Goal: Task Accomplishment & Management: Use online tool/utility

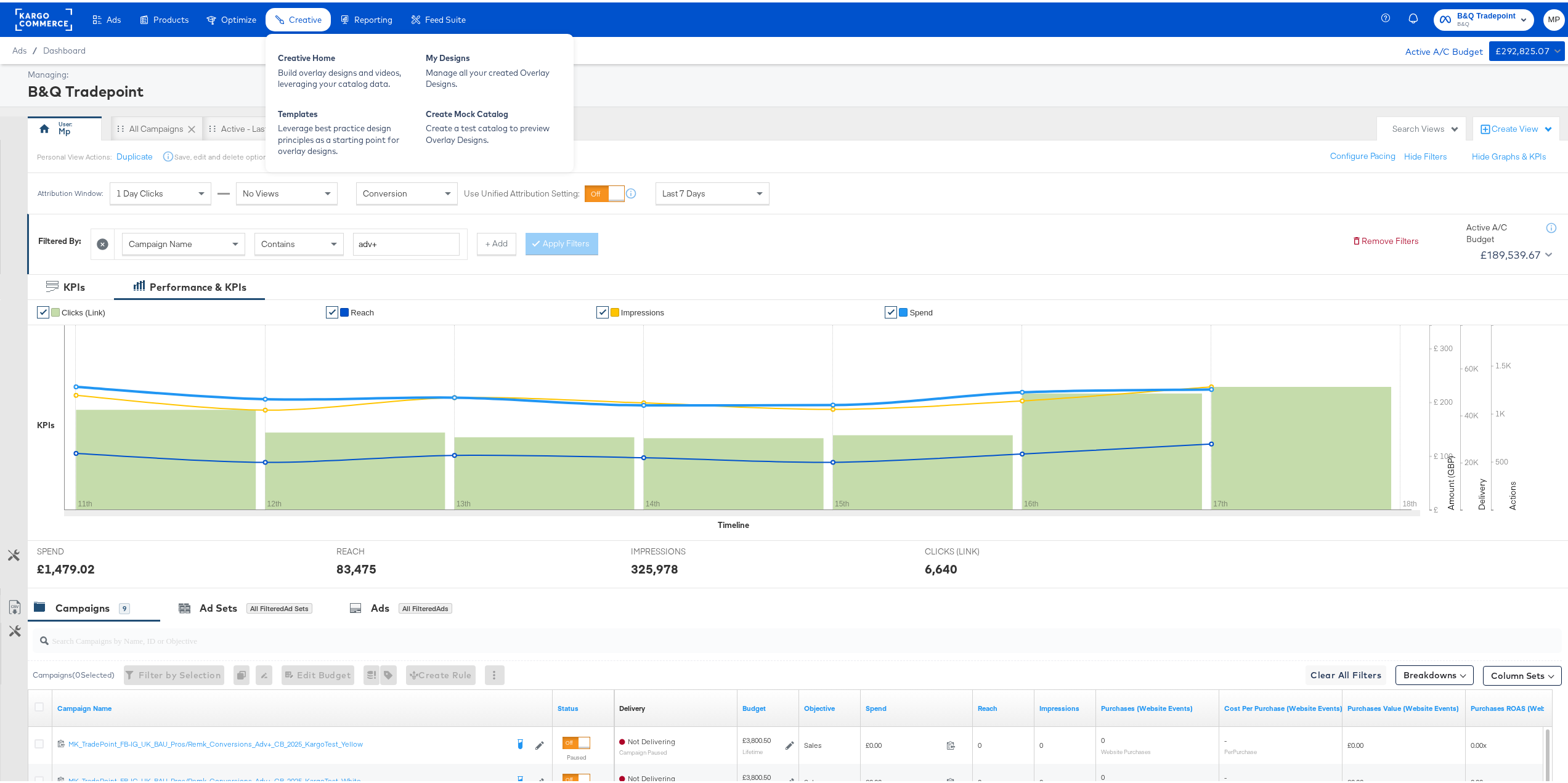
click at [302, 15] on span "Creative" at bounding box center [305, 17] width 32 height 10
click at [302, 76] on div "Build overlay designs and videos, leveraging your catalog data." at bounding box center [346, 76] width 136 height 23
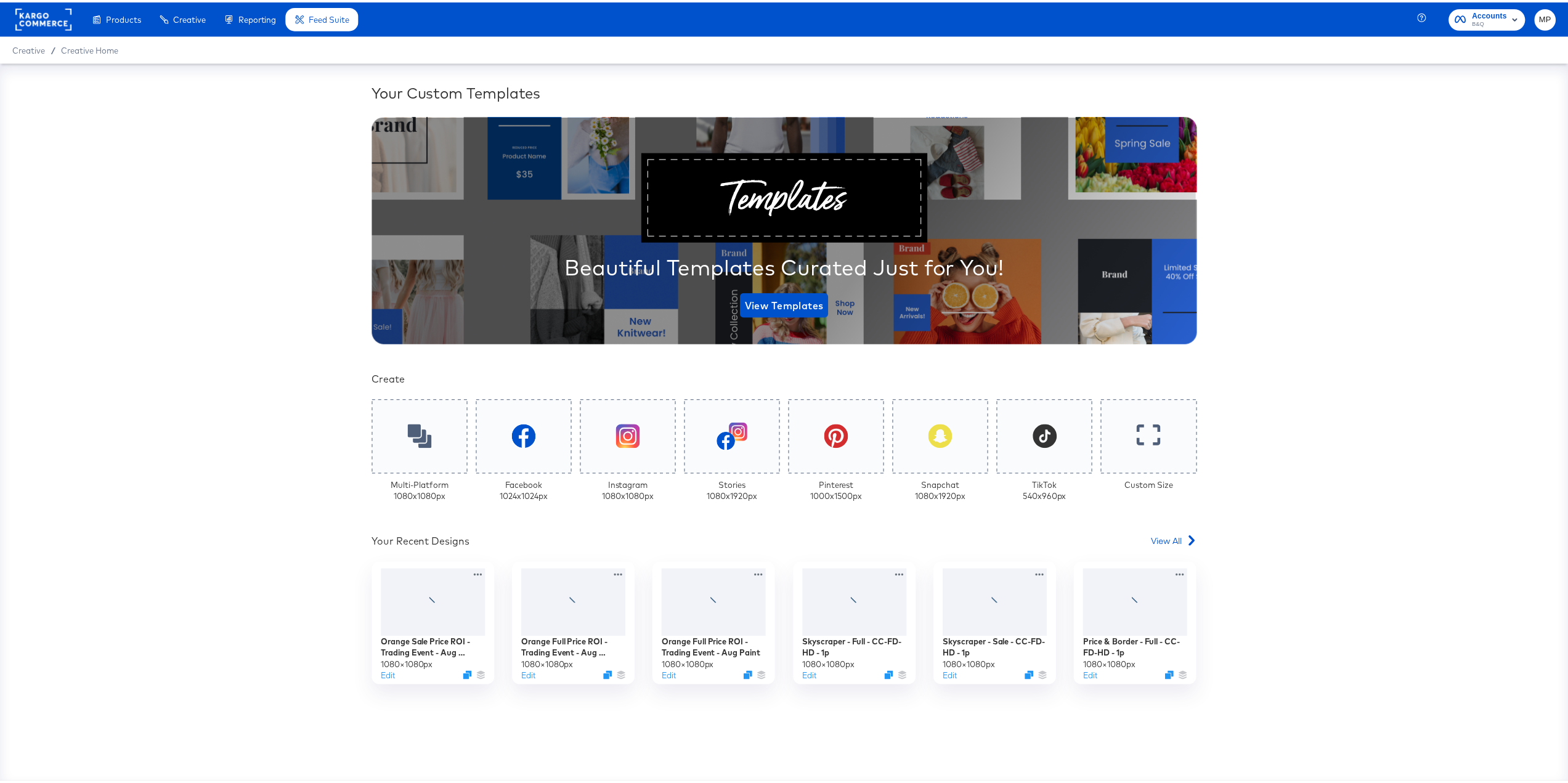
scroll to position [37, 0]
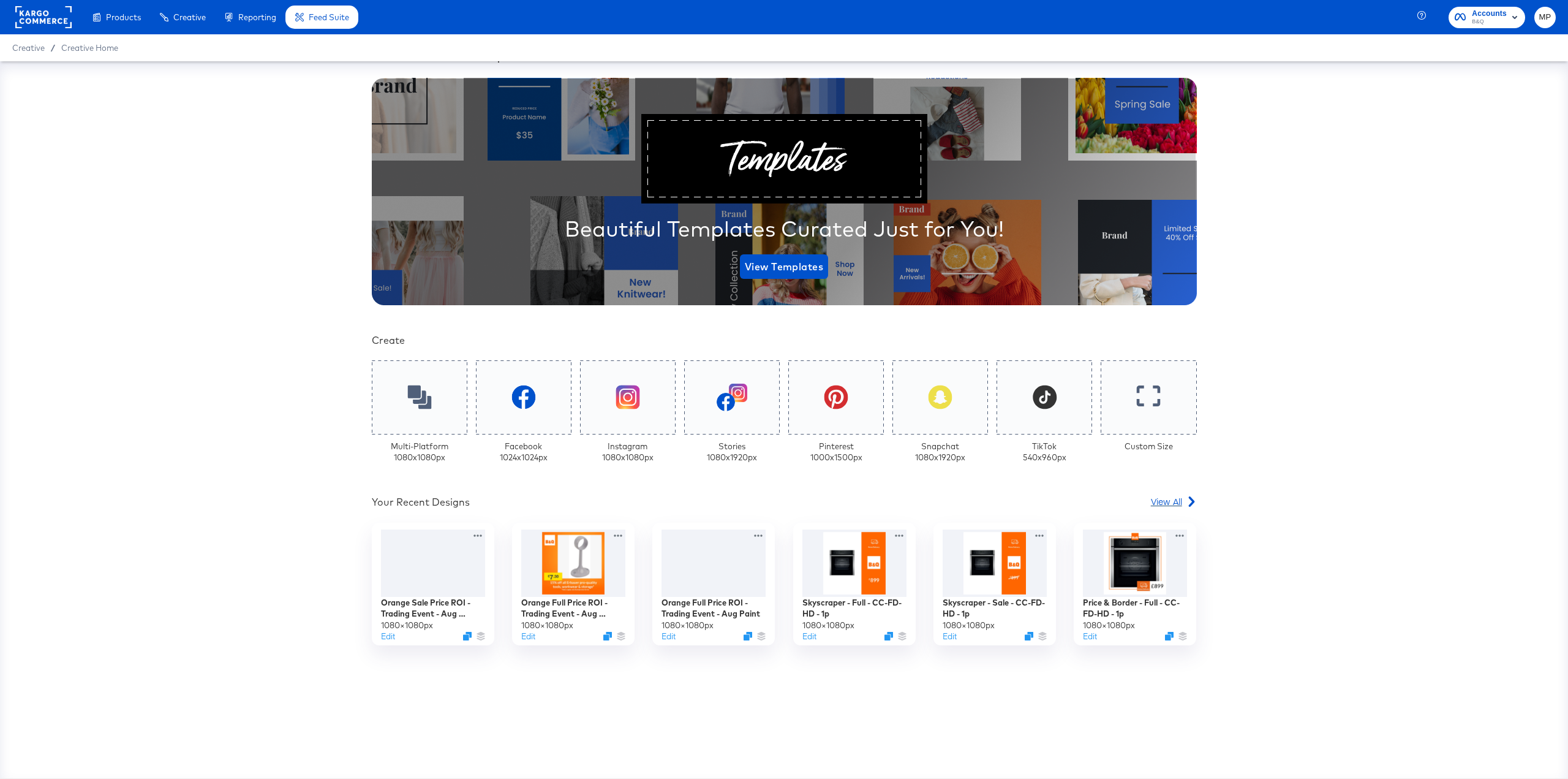
click at [1174, 497] on span "View All" at bounding box center [1166, 501] width 31 height 12
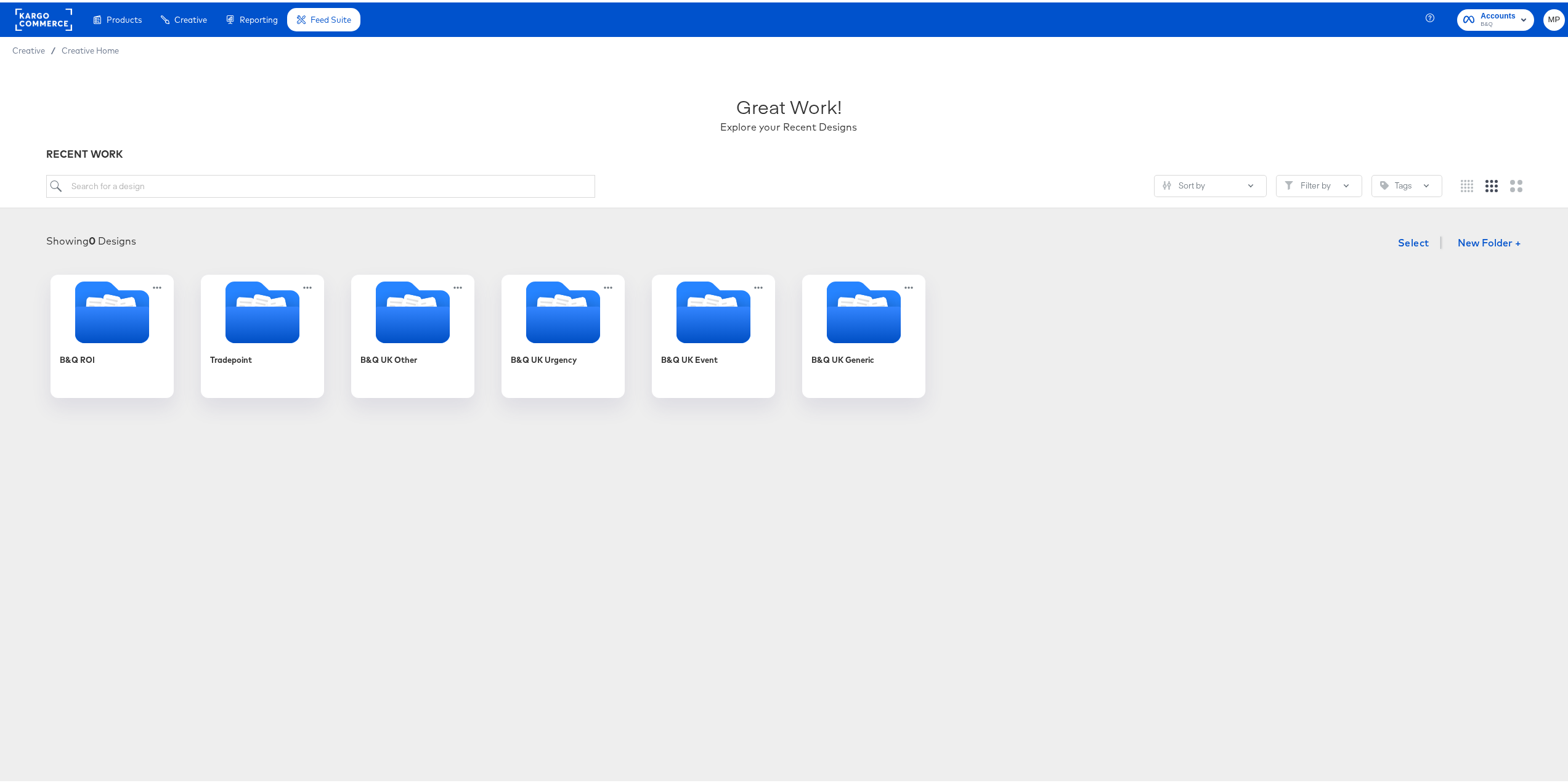
click at [1516, 19] on rect "button" at bounding box center [1523, 17] width 15 height 15
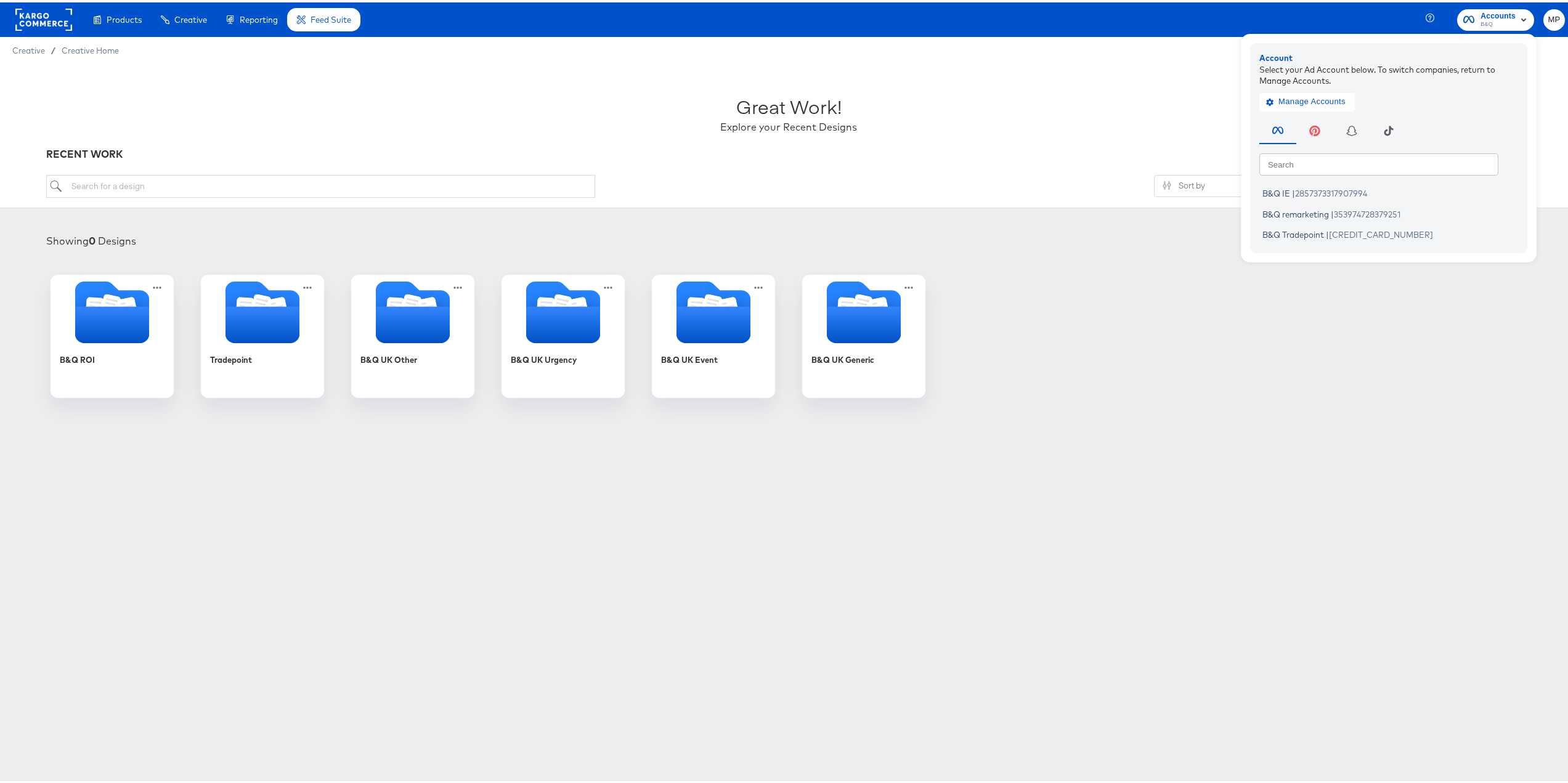
click at [960, 177] on div "Sort by Filter by Tags" at bounding box center [744, 184] width 1396 height 23
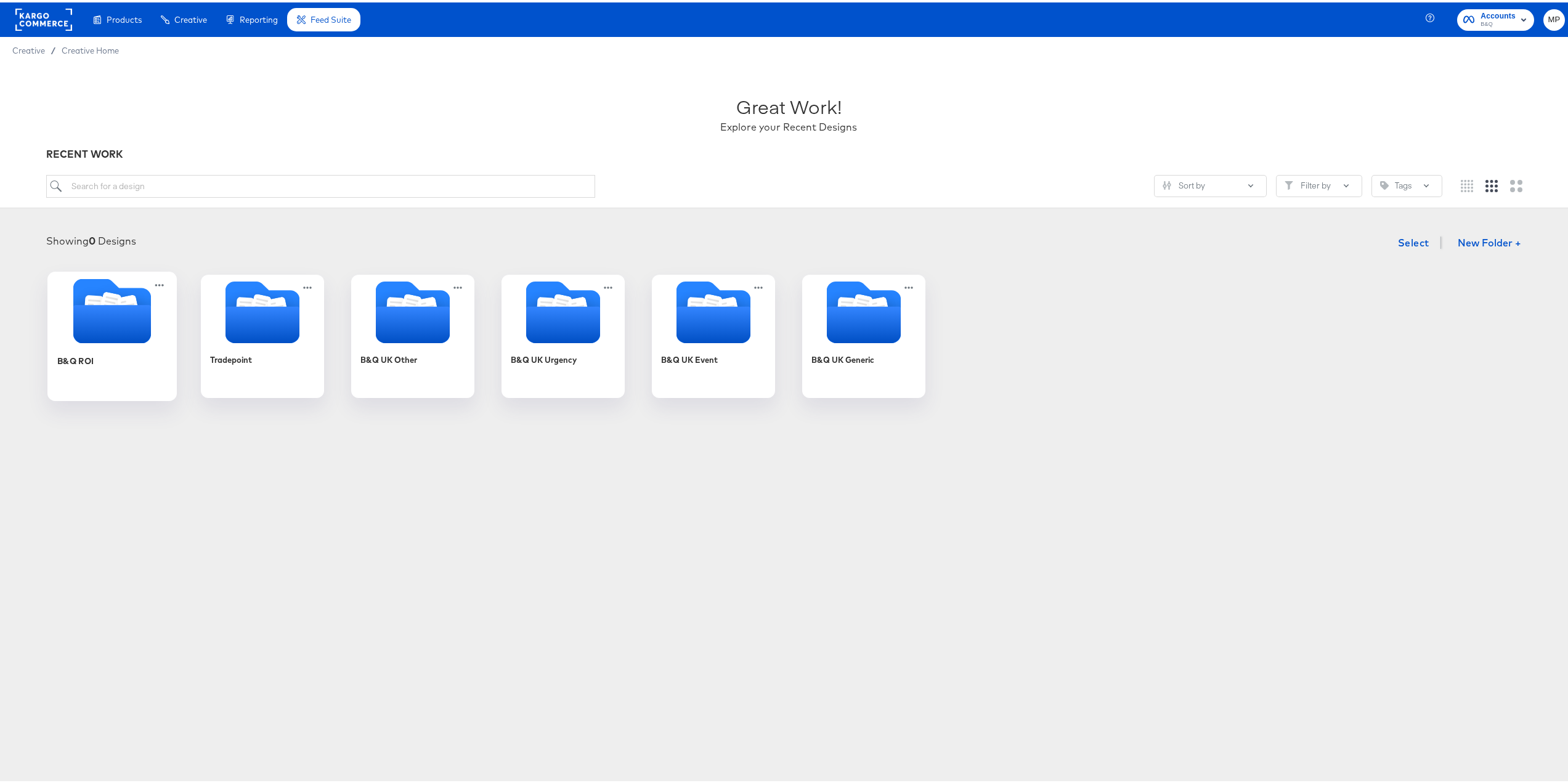
click at [90, 317] on icon "Folder" at bounding box center [112, 322] width 78 height 39
click at [90, 317] on div "B&Q ROI Tradepoint B&Q UK Other B&Q UK Urgency B&Q UK Event B&Q UK Generic" at bounding box center [789, 334] width 1553 height 123
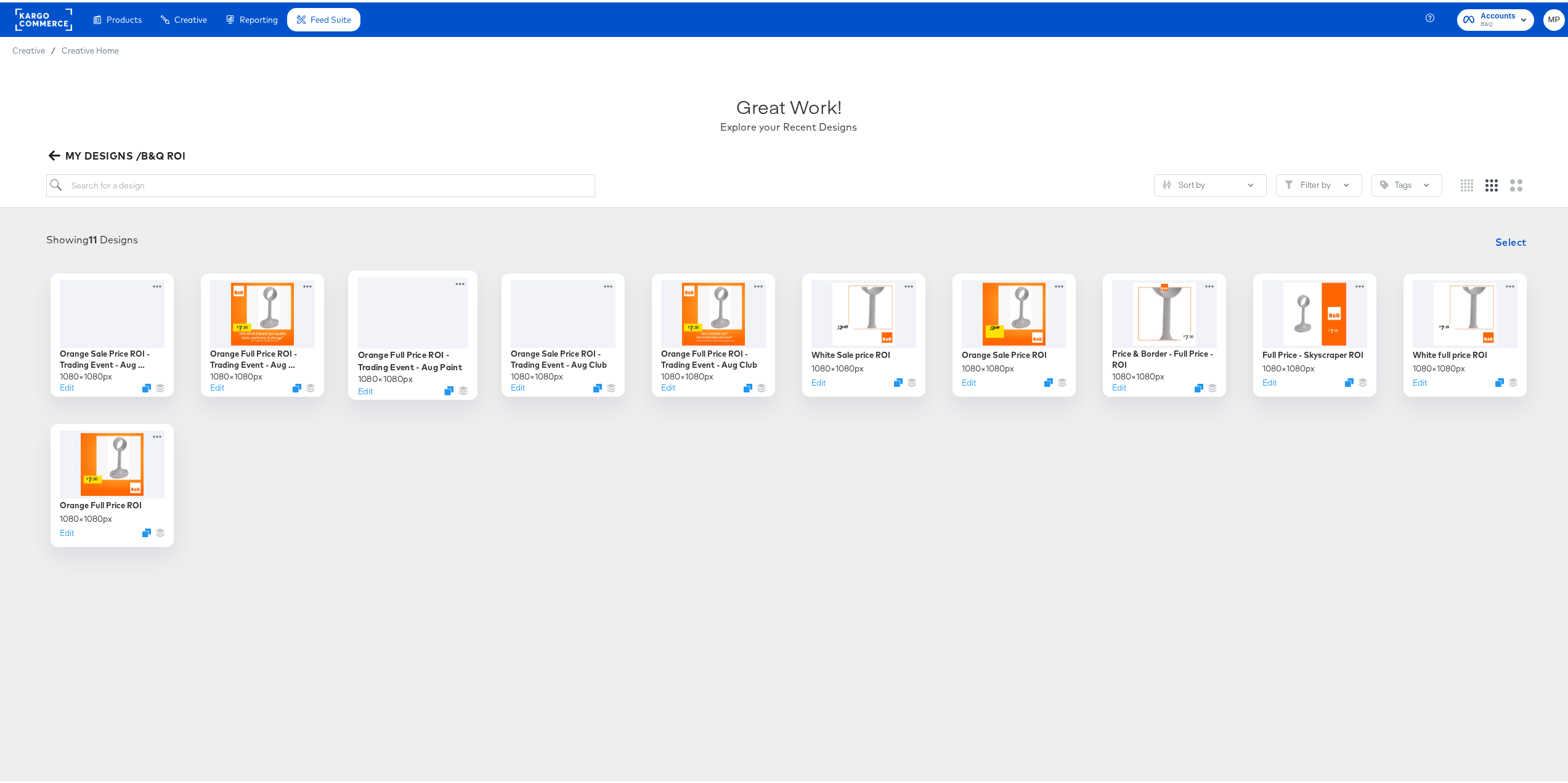
click at [401, 312] on div at bounding box center [413, 310] width 110 height 71
click at [408, 316] on div at bounding box center [413, 310] width 110 height 71
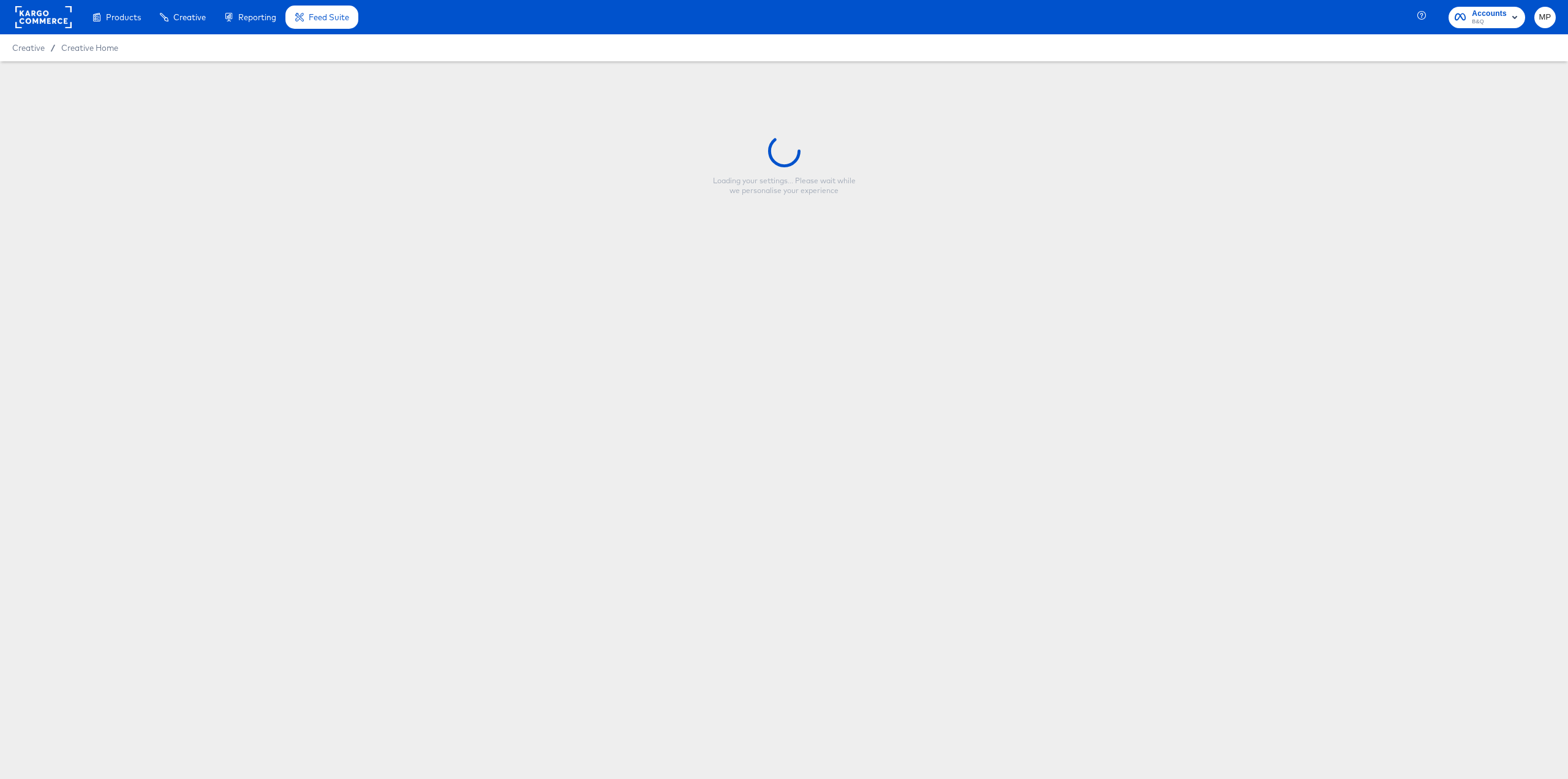
type input "Orange Full Price ROI - Trading Event - Aug Paint"
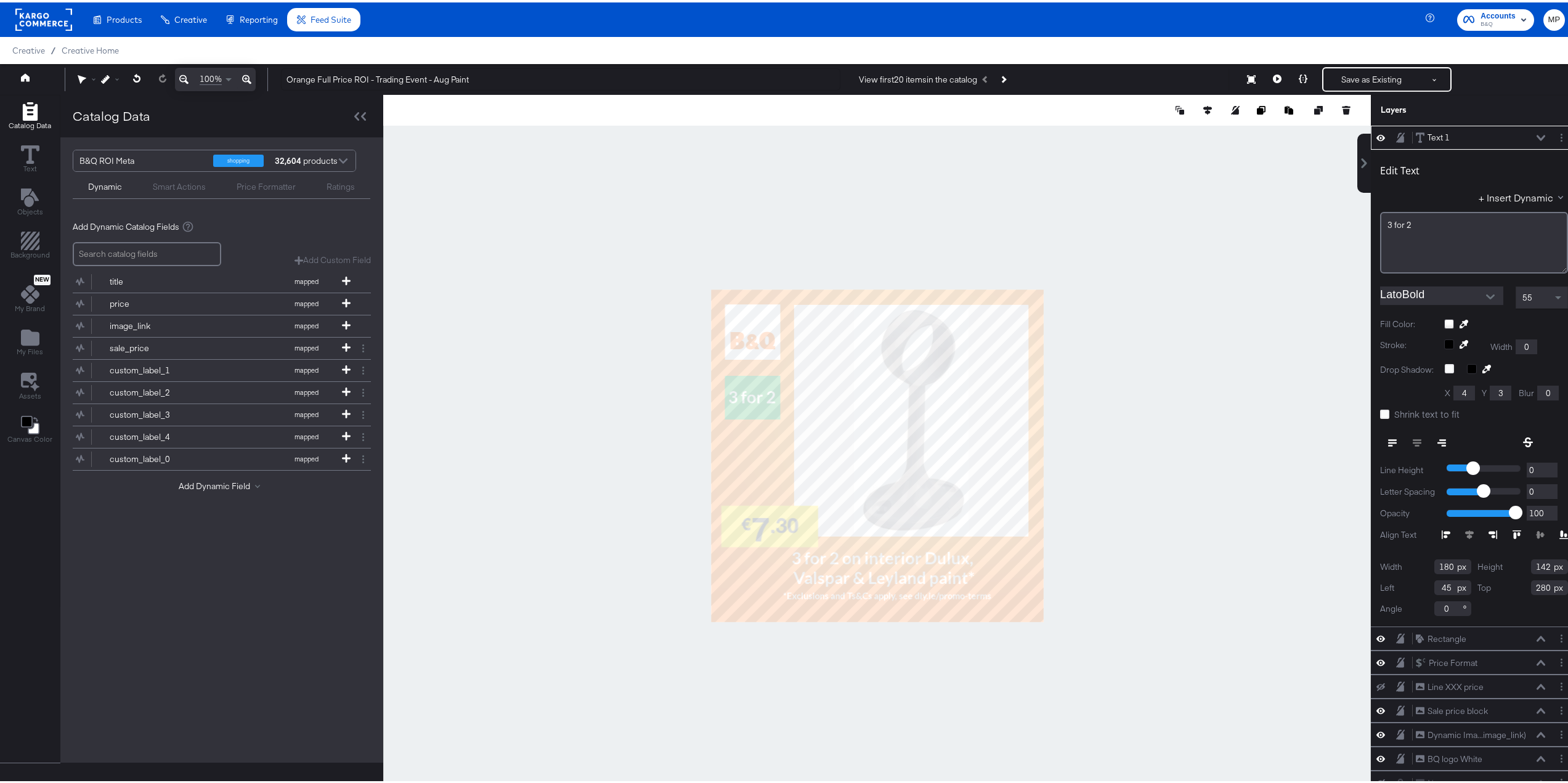
click at [601, 459] on div at bounding box center [877, 454] width 988 height 722
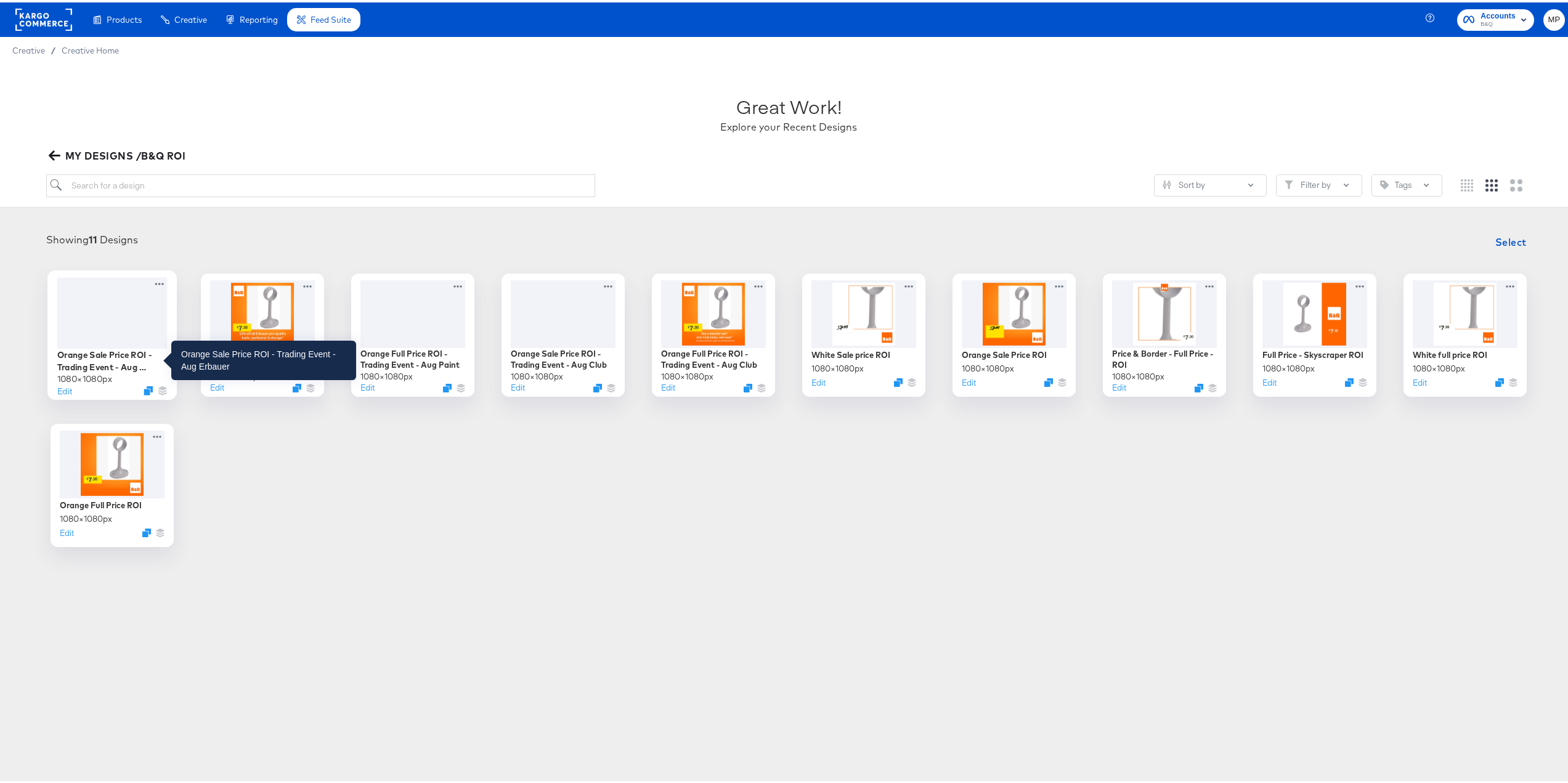
click at [103, 363] on div "Orange Sale Price ROI - Trading Event - Aug Erbauer" at bounding box center [112, 358] width 110 height 24
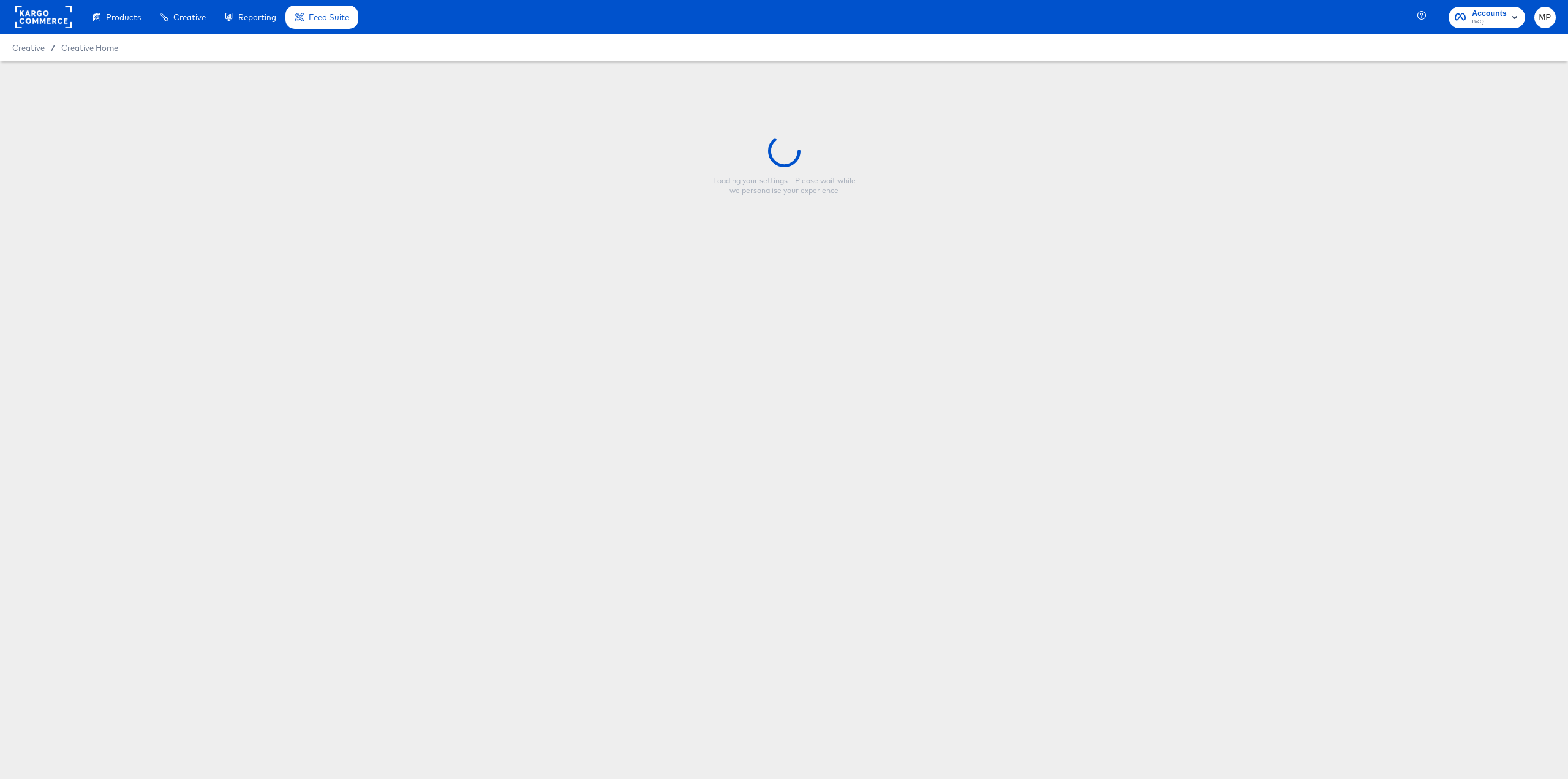
type input "Orange Sale Price ROI - Trading Event - Aug Erbauer"
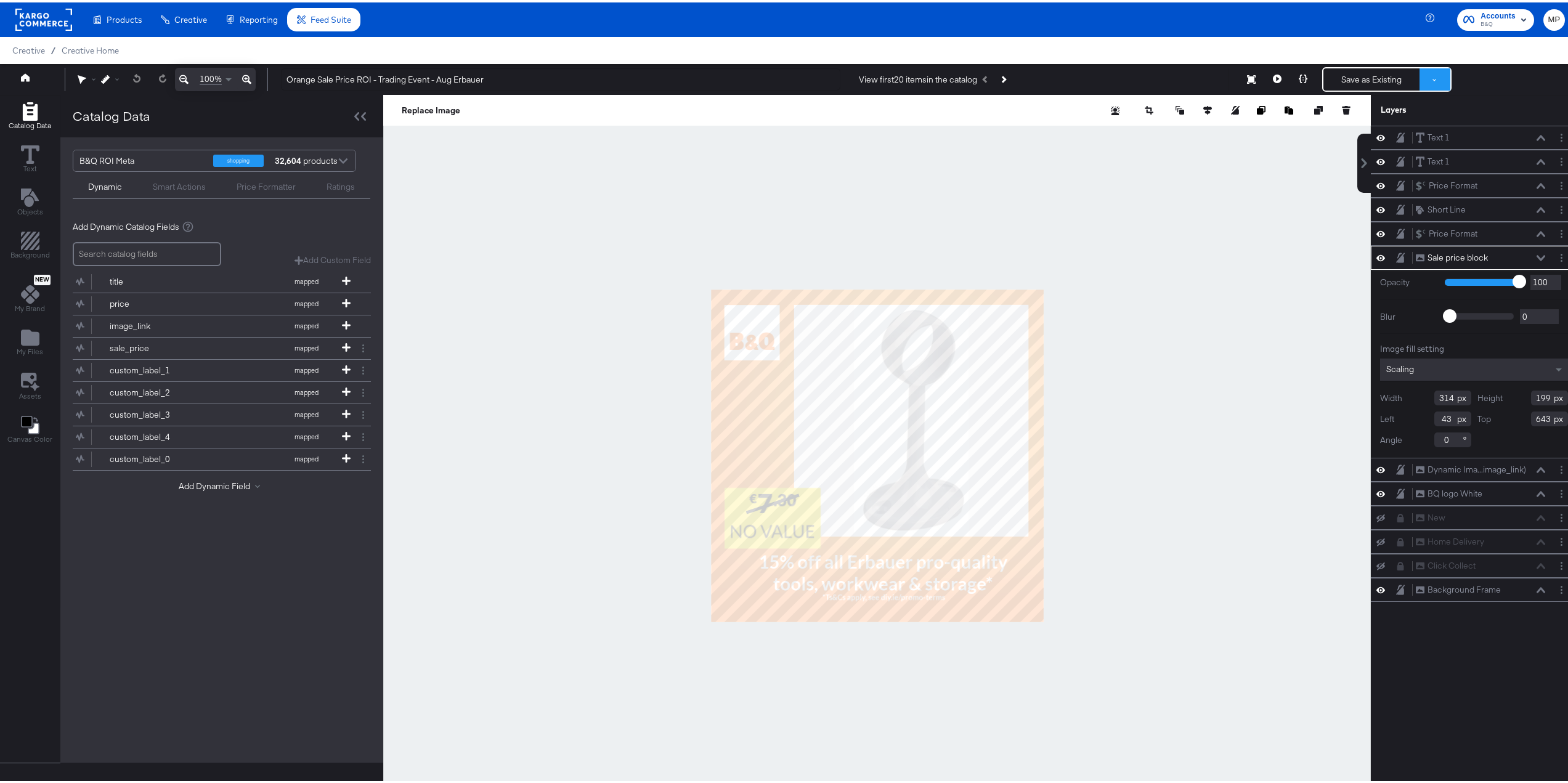
click at [1431, 72] on button at bounding box center [1435, 76] width 31 height 22
click at [1477, 73] on div "Orange Sale Price ROI - Trading Event - Aug Erbauer View first 20 items in the …" at bounding box center [917, 77] width 1294 height 25
click at [1290, 74] on button at bounding box center [1303, 77] width 26 height 25
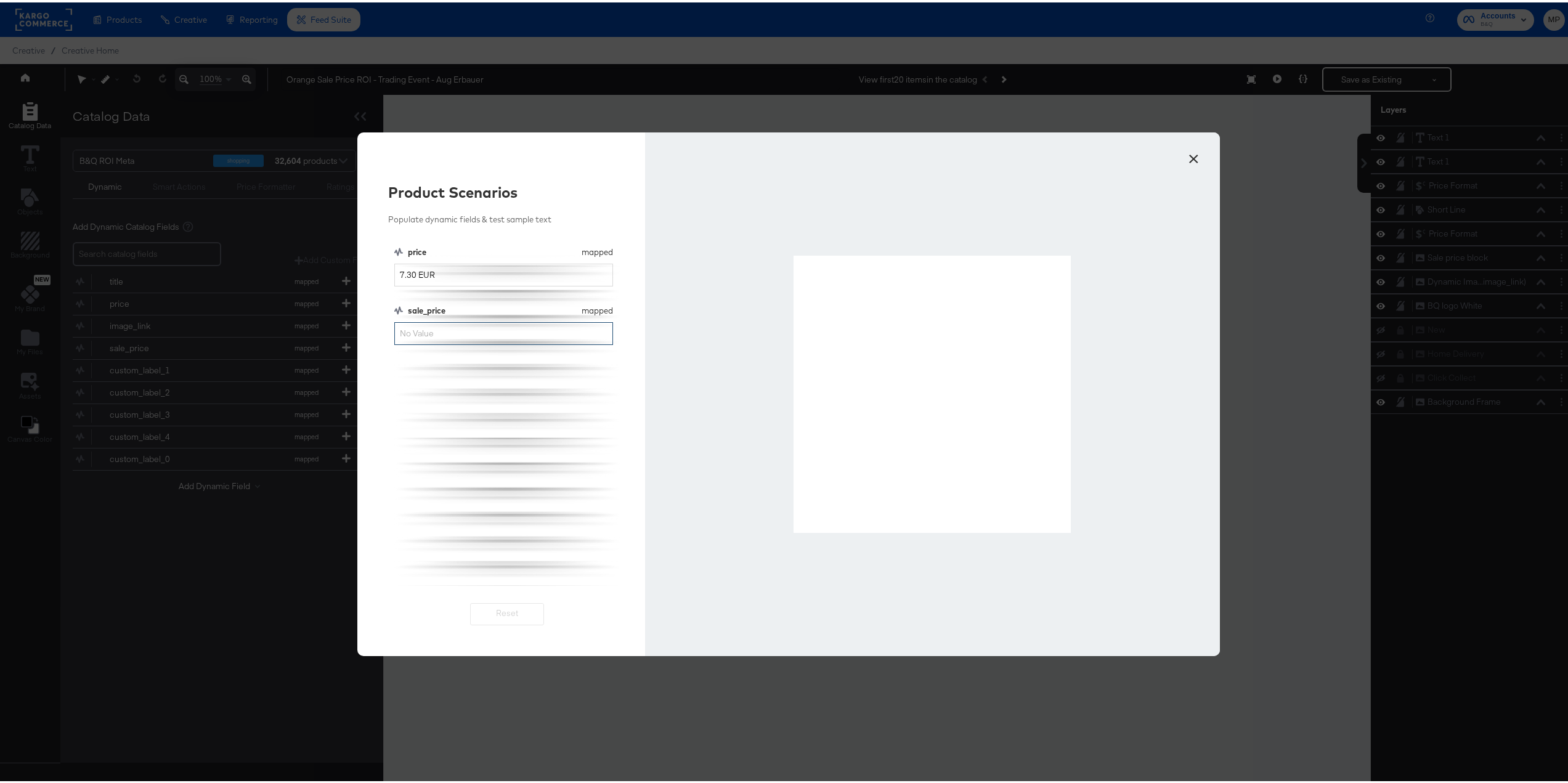
click at [435, 339] on input "sale_price" at bounding box center [503, 331] width 218 height 23
type input "7"
click at [1188, 154] on button "×" at bounding box center [1193, 153] width 22 height 22
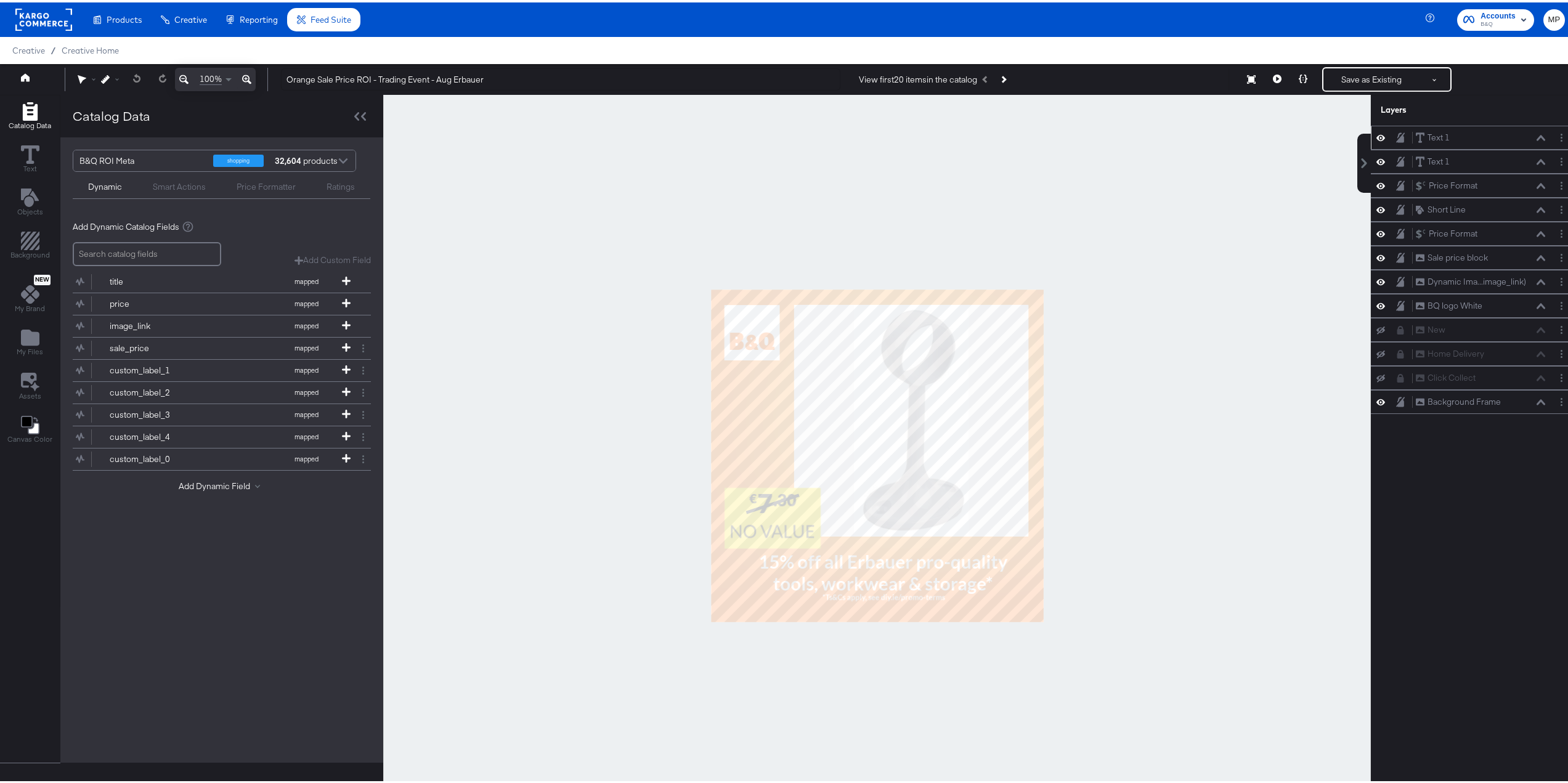
click at [1559, 139] on div at bounding box center [1563, 135] width 17 height 13
click at [1555, 136] on button "Layer Options" at bounding box center [1561, 135] width 13 height 13
click at [1495, 115] on div "Layers" at bounding box center [1474, 108] width 206 height 31
click at [1555, 187] on button "Layer Options" at bounding box center [1561, 183] width 13 height 13
click at [1460, 223] on button "Edit Price Format" at bounding box center [1483, 224] width 66 height 13
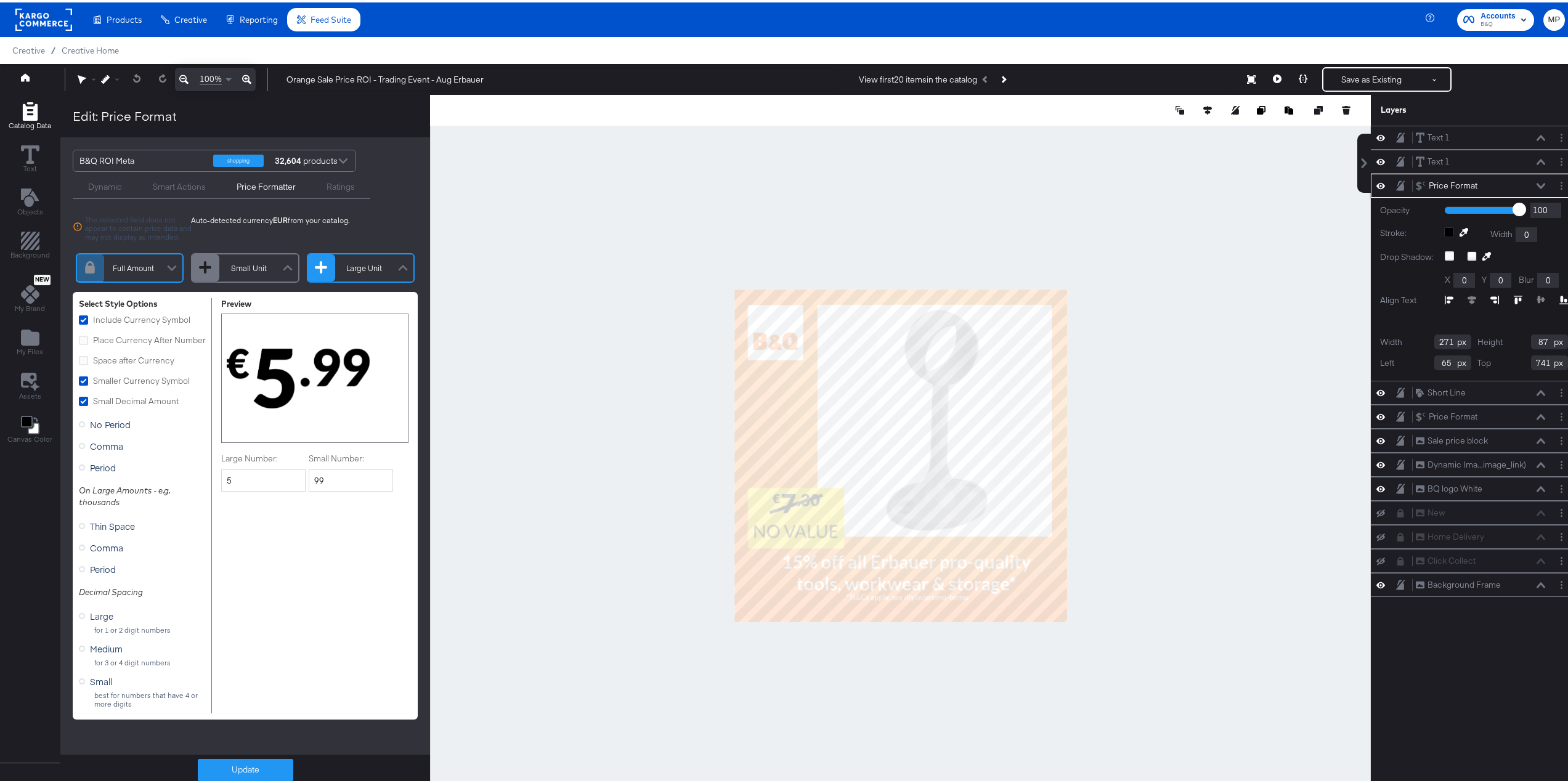
scroll to position [69, 0]
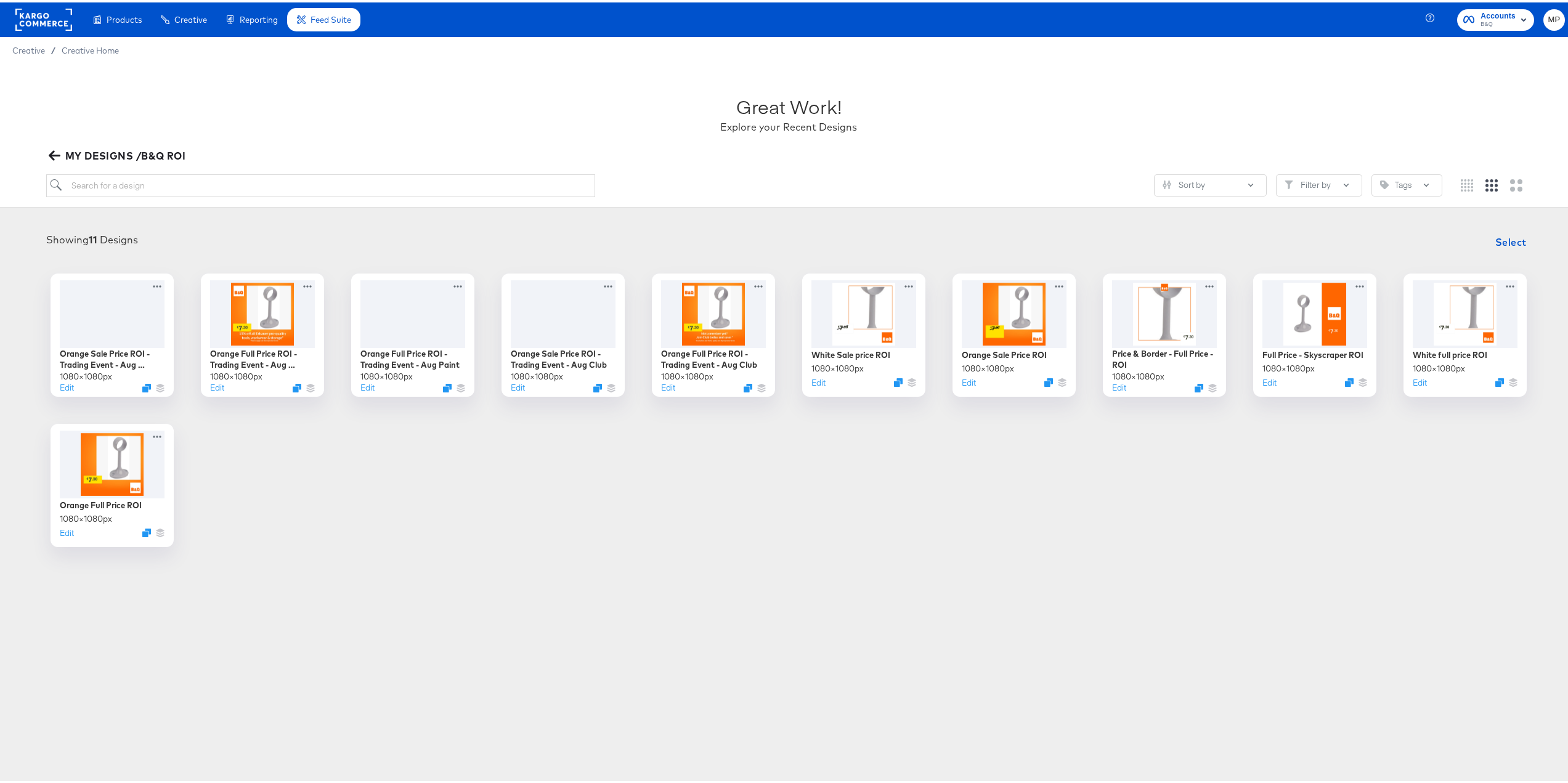
click at [56, 152] on icon "button" at bounding box center [54, 153] width 12 height 12
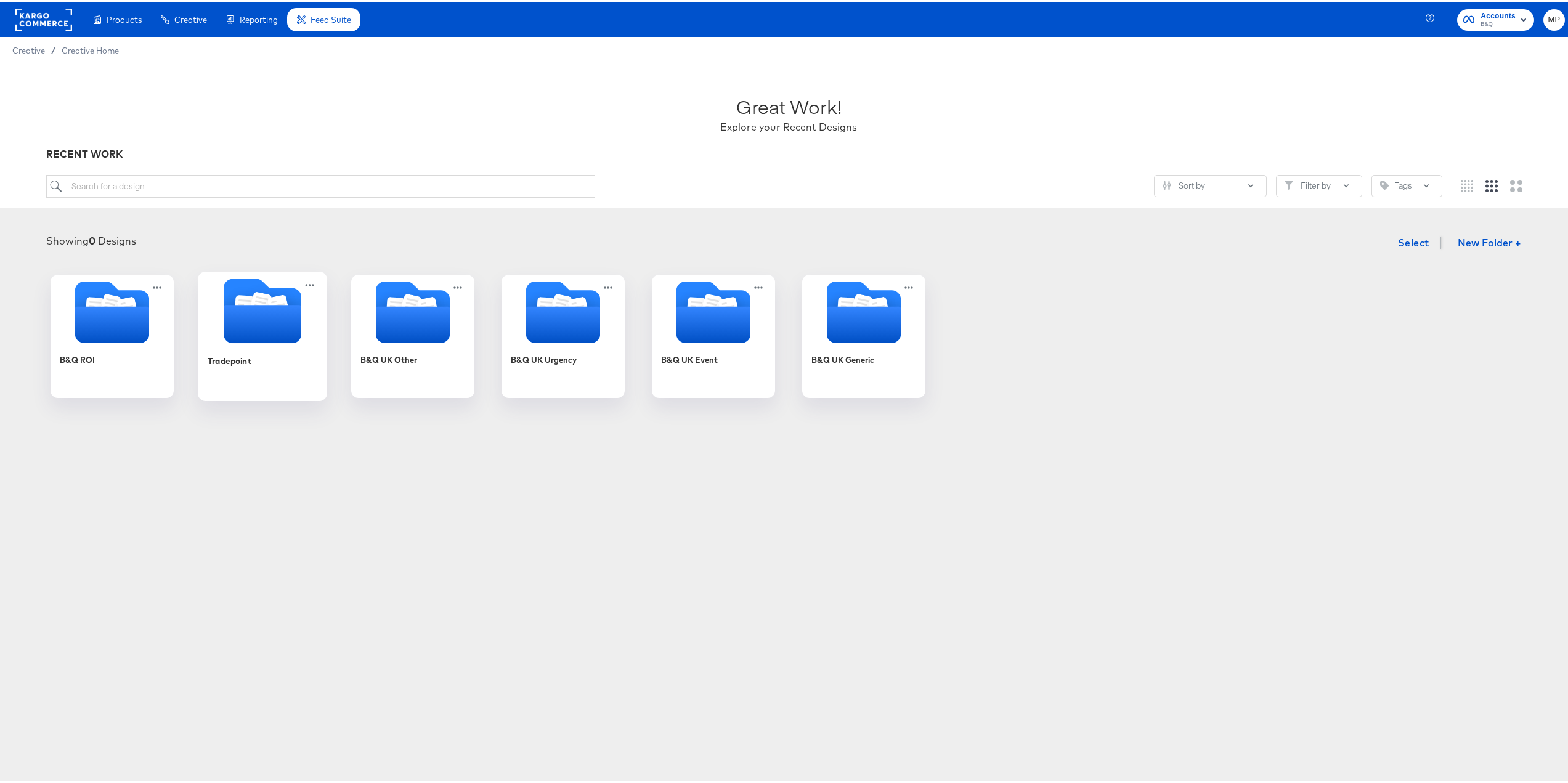
click at [246, 310] on icon "Folder" at bounding box center [262, 322] width 78 height 39
click at [246, 310] on div "B&Q ROI Tradepoint B&Q UK Other B&Q UK Urgency B&Q UK Event B&Q UK Generic" at bounding box center [789, 334] width 1553 height 123
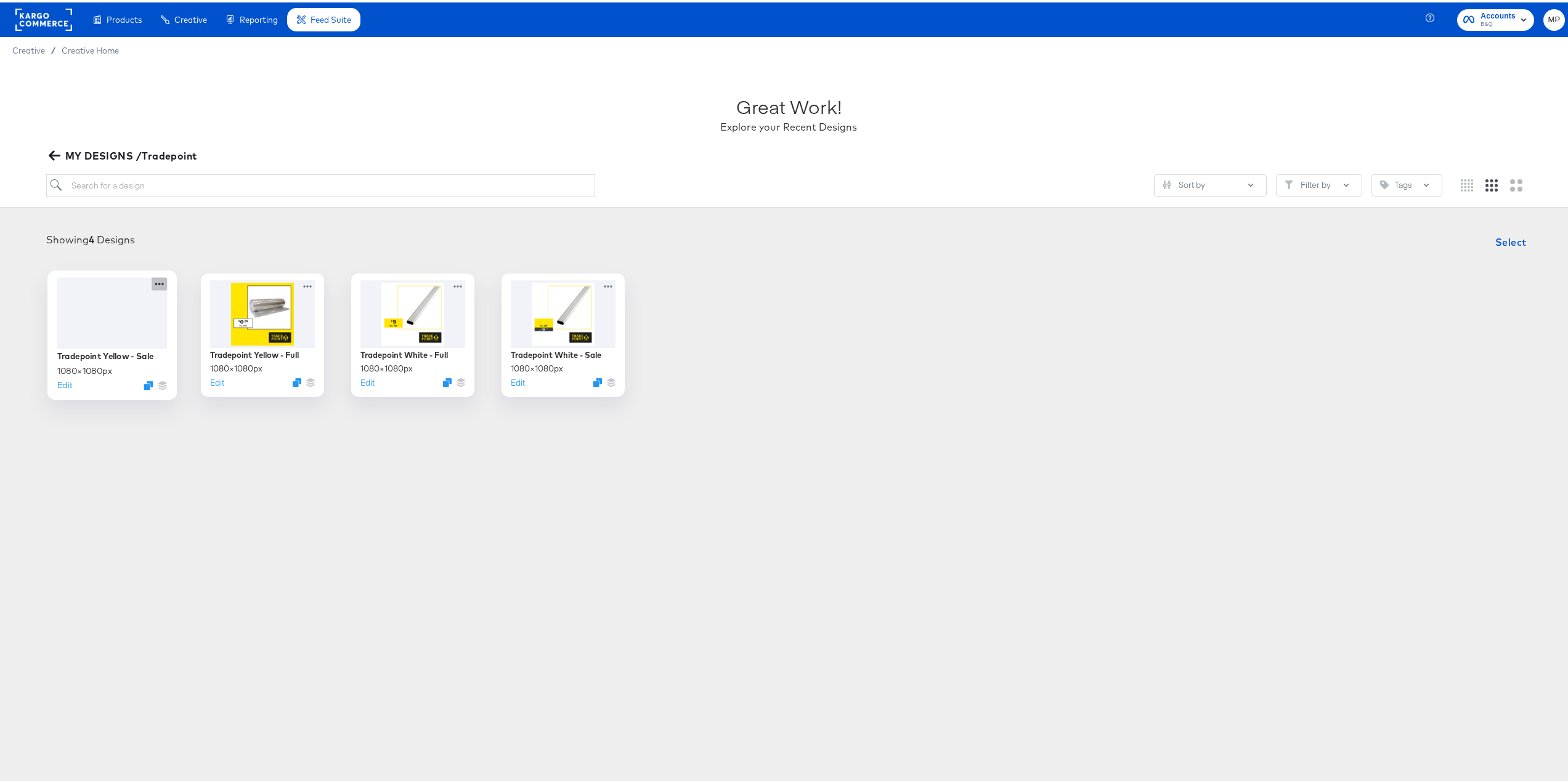
click at [154, 279] on icon at bounding box center [159, 281] width 15 height 13
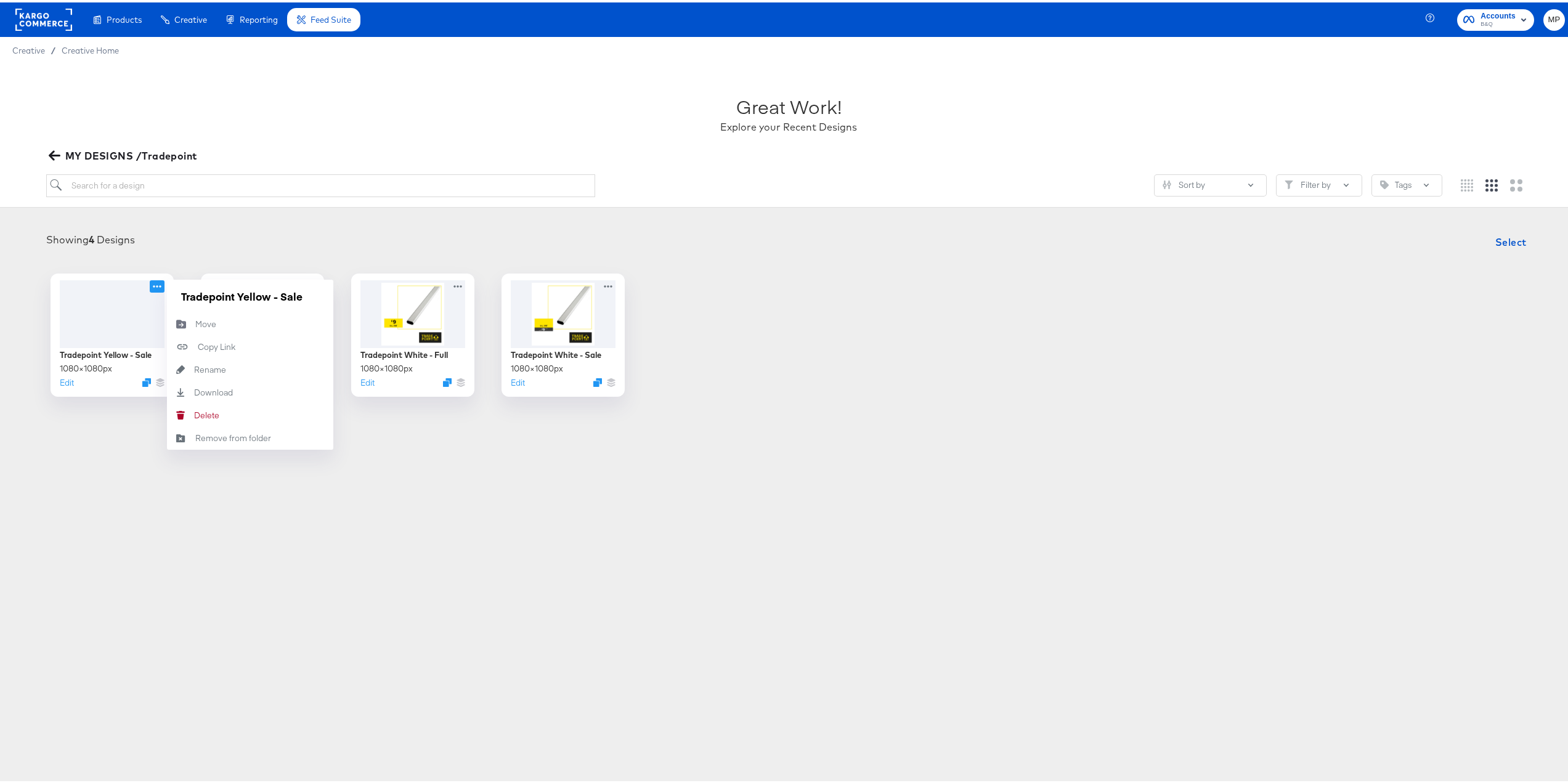
click at [93, 435] on article "Great Work! Explore your Recent Designs MY DESIGNS /Tradepoint Sort by Filter b…" at bounding box center [789, 258] width 1577 height 392
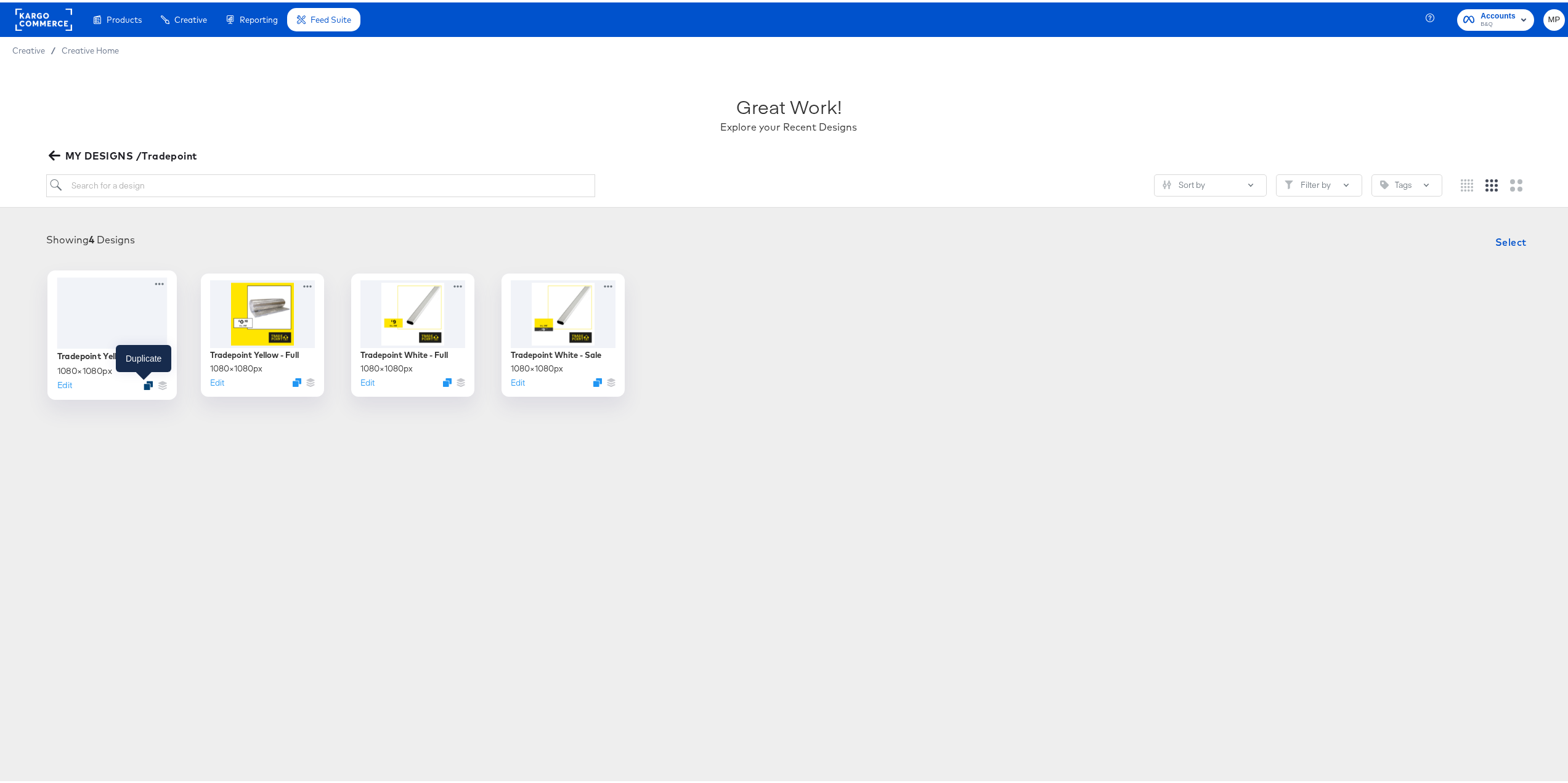
click at [144, 381] on icon "Duplicate" at bounding box center [148, 383] width 9 height 9
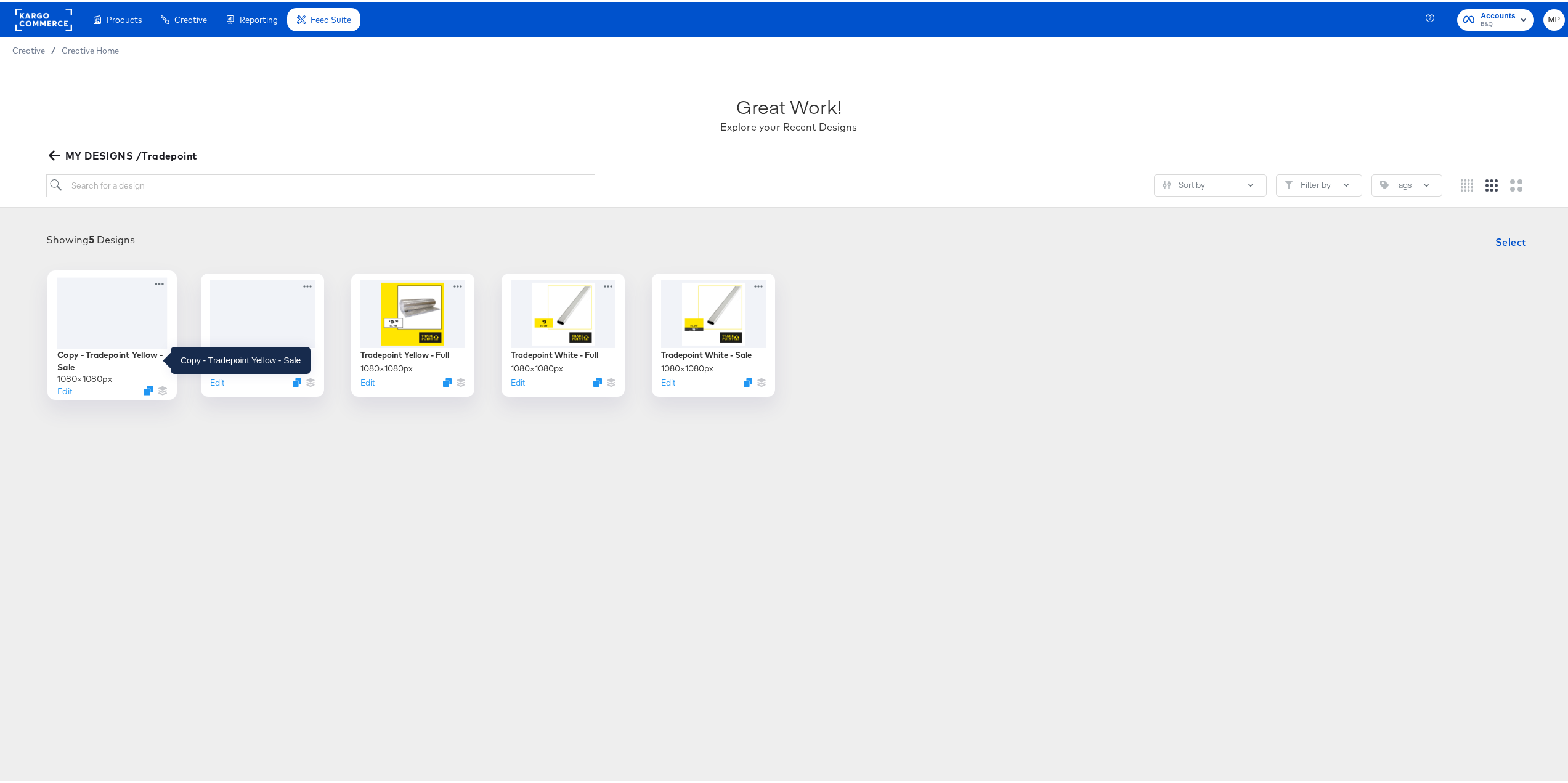
click at [109, 353] on div "Copy - Tradepoint Yellow - Sale" at bounding box center [112, 358] width 110 height 24
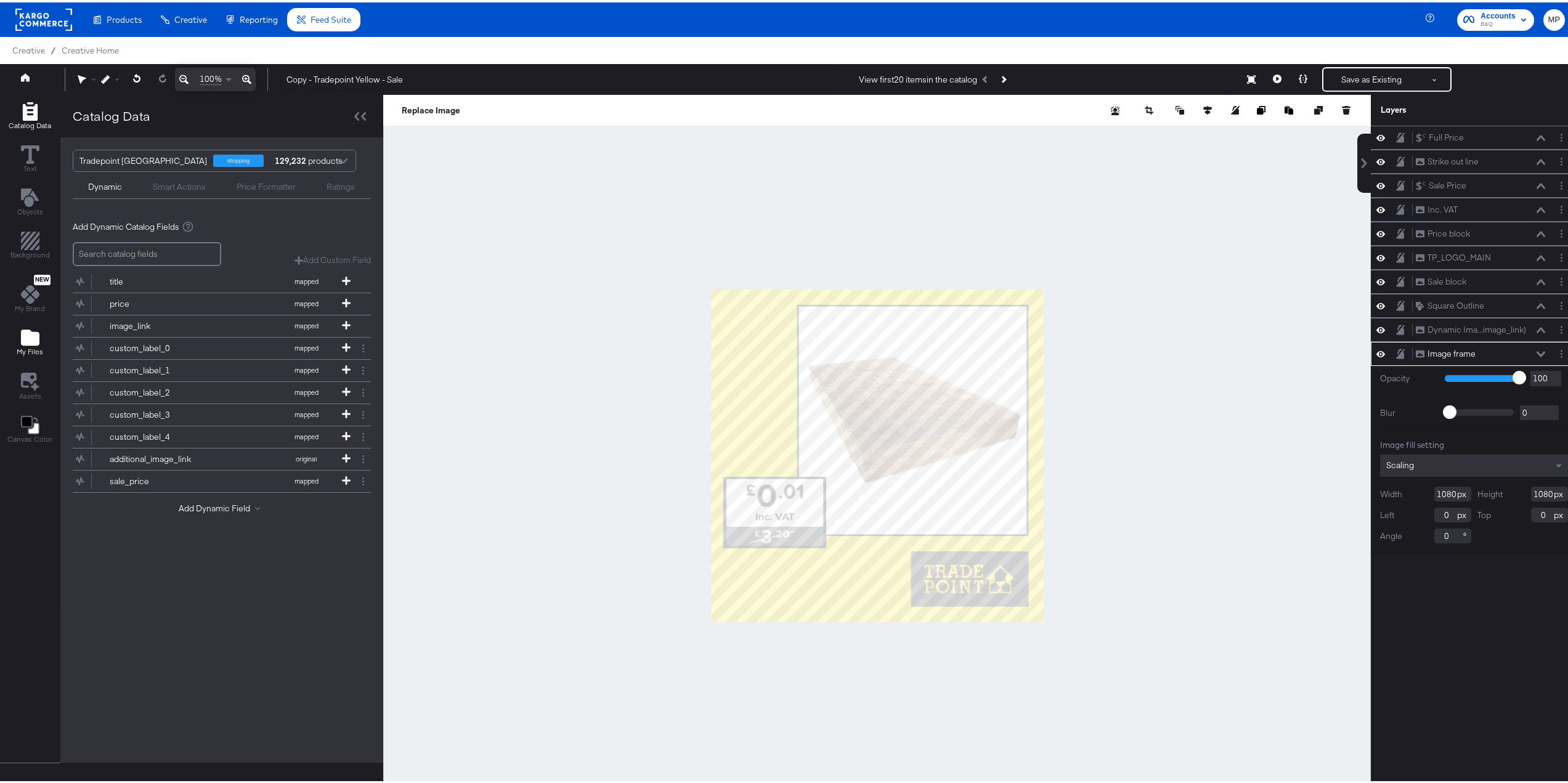
click at [32, 342] on icon "Add Files" at bounding box center [30, 335] width 19 height 16
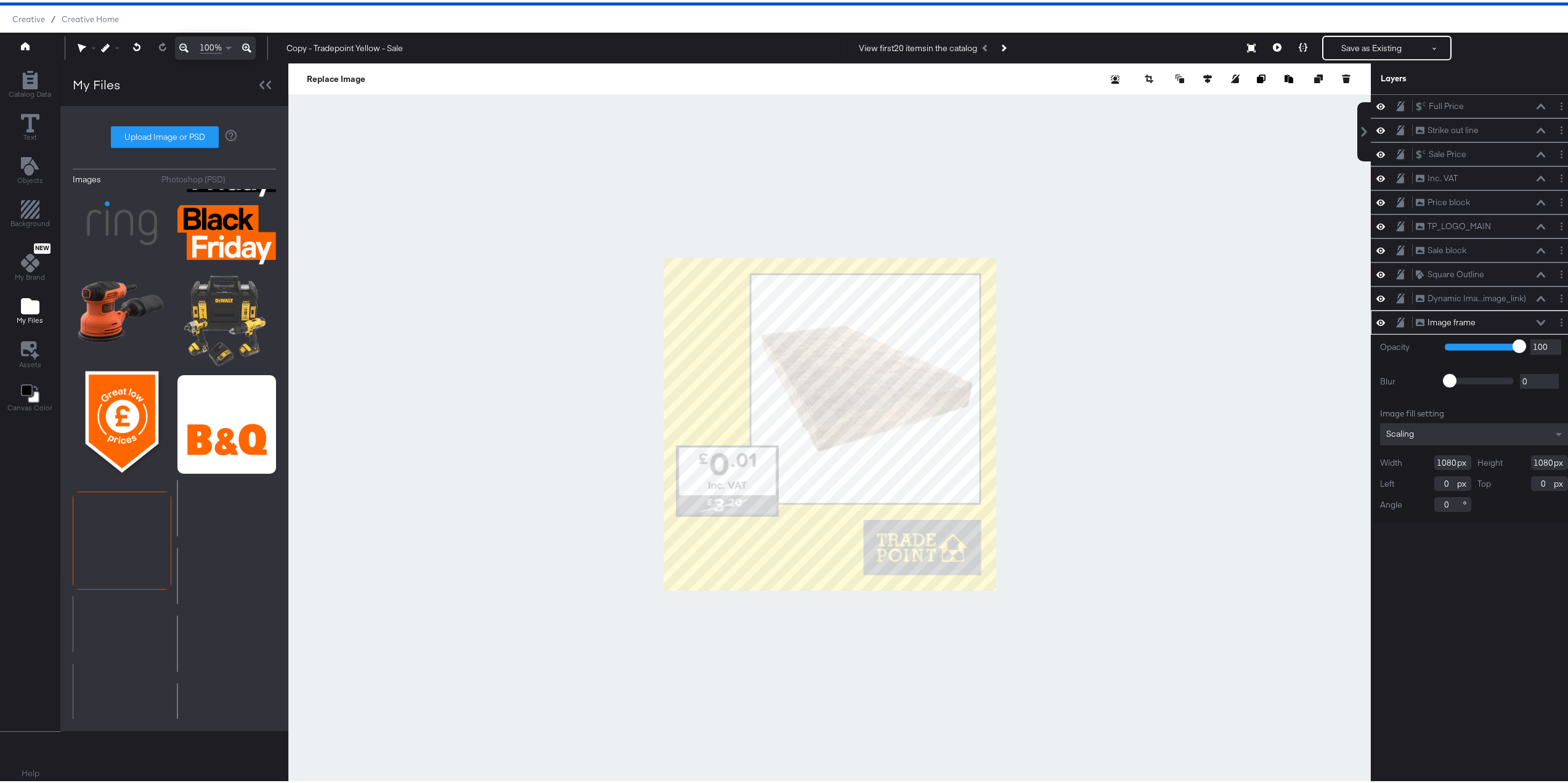
scroll to position [619, 0]
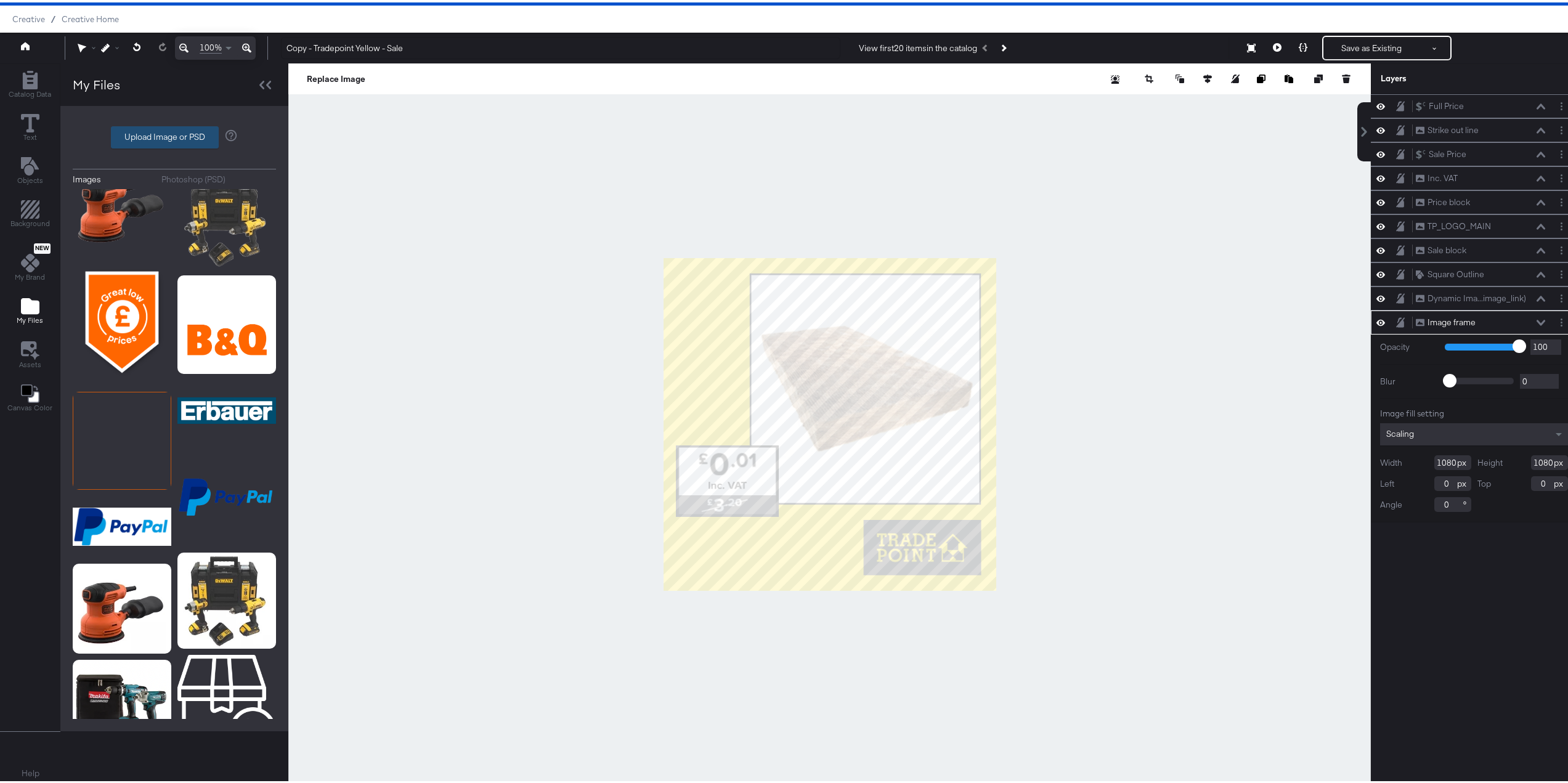
click at [154, 133] on label "Upload Image or PSD" at bounding box center [165, 134] width 106 height 21
click at [174, 135] on input "Upload Image or PSD" at bounding box center [174, 135] width 0 height 0
type input "C:\fakepath\TP_LOGO_PORT_rgb.jpg"
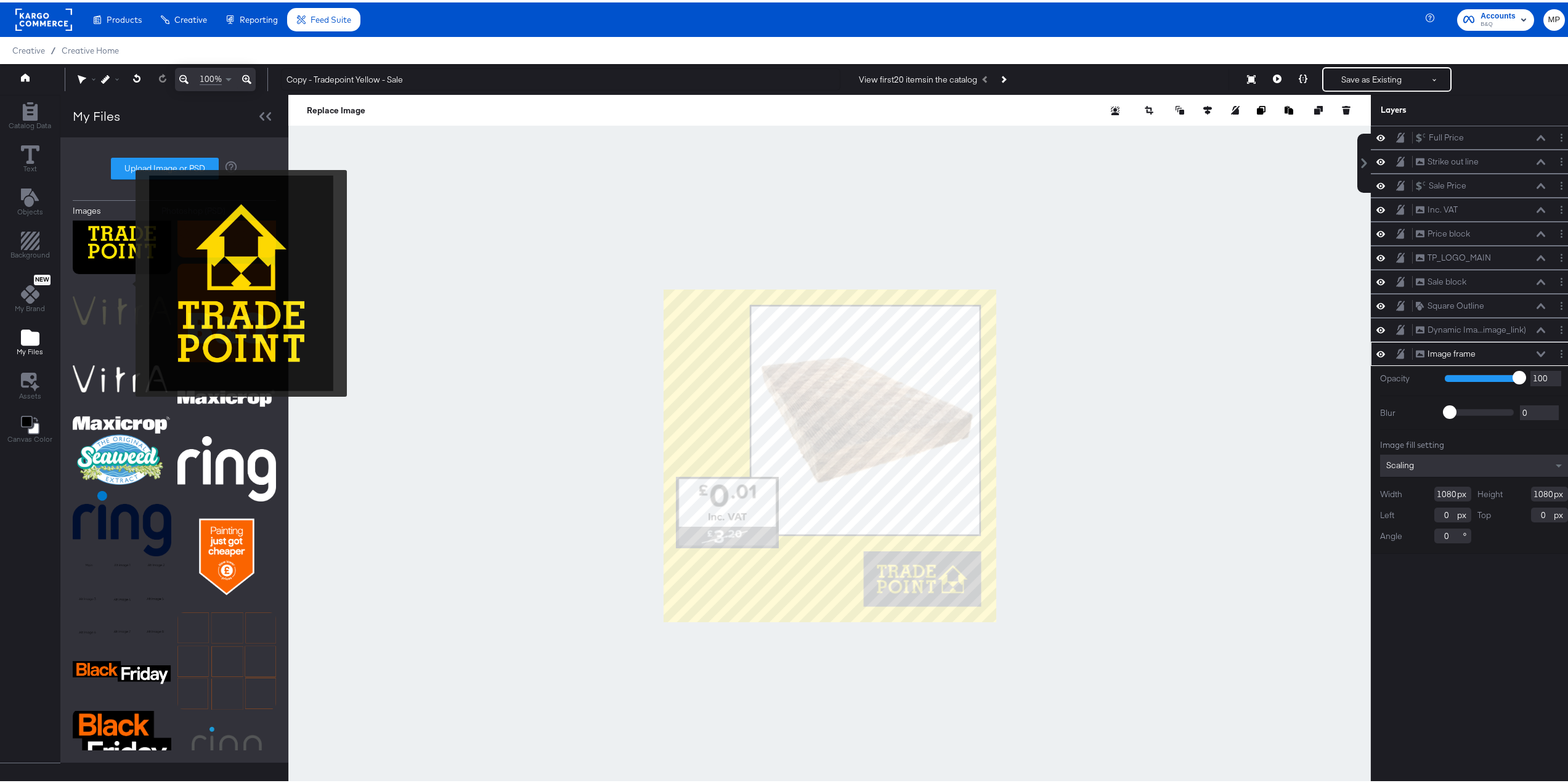
scroll to position [0, 0]
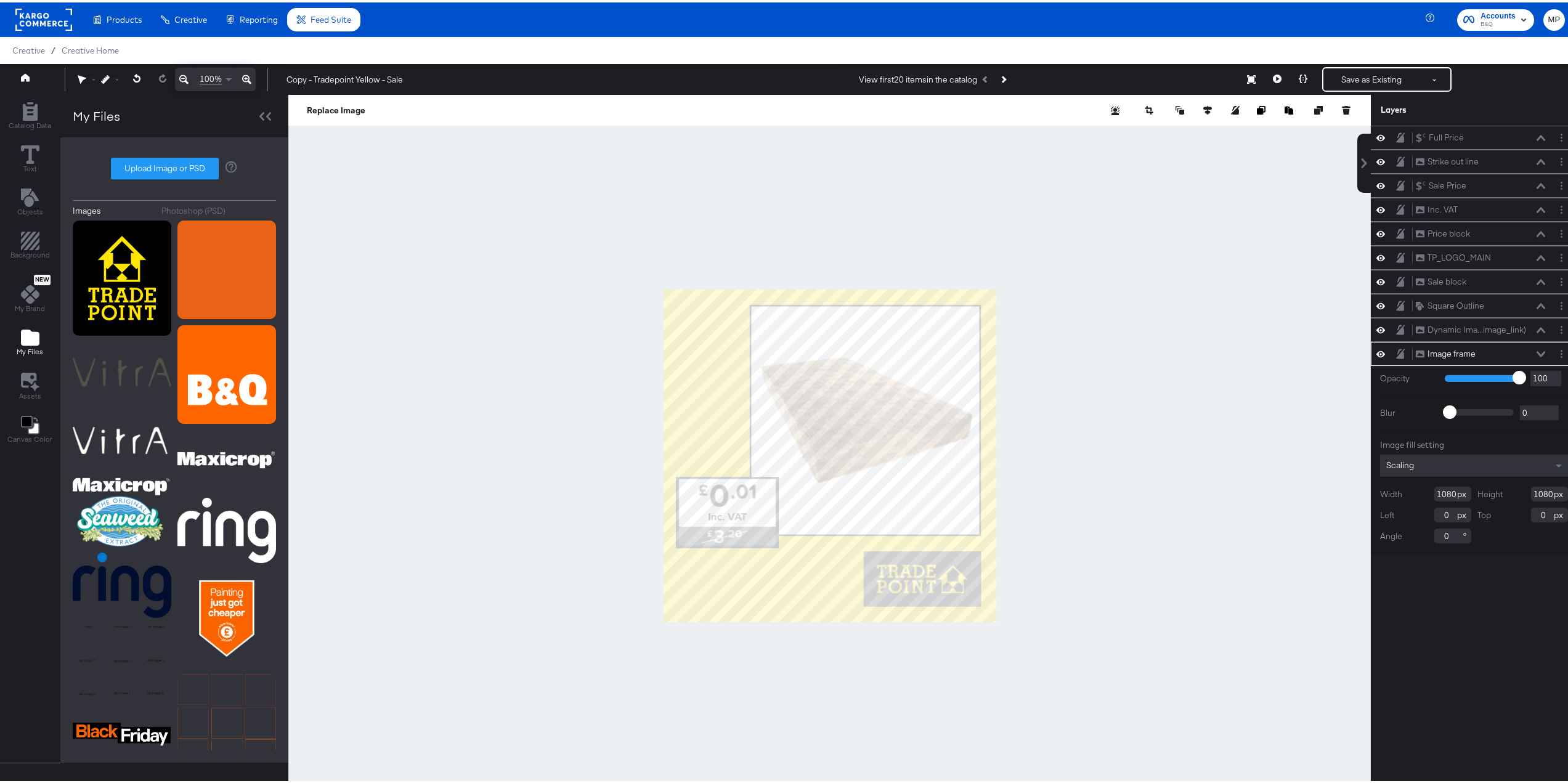
click at [570, 404] on div at bounding box center [830, 454] width 1083 height 722
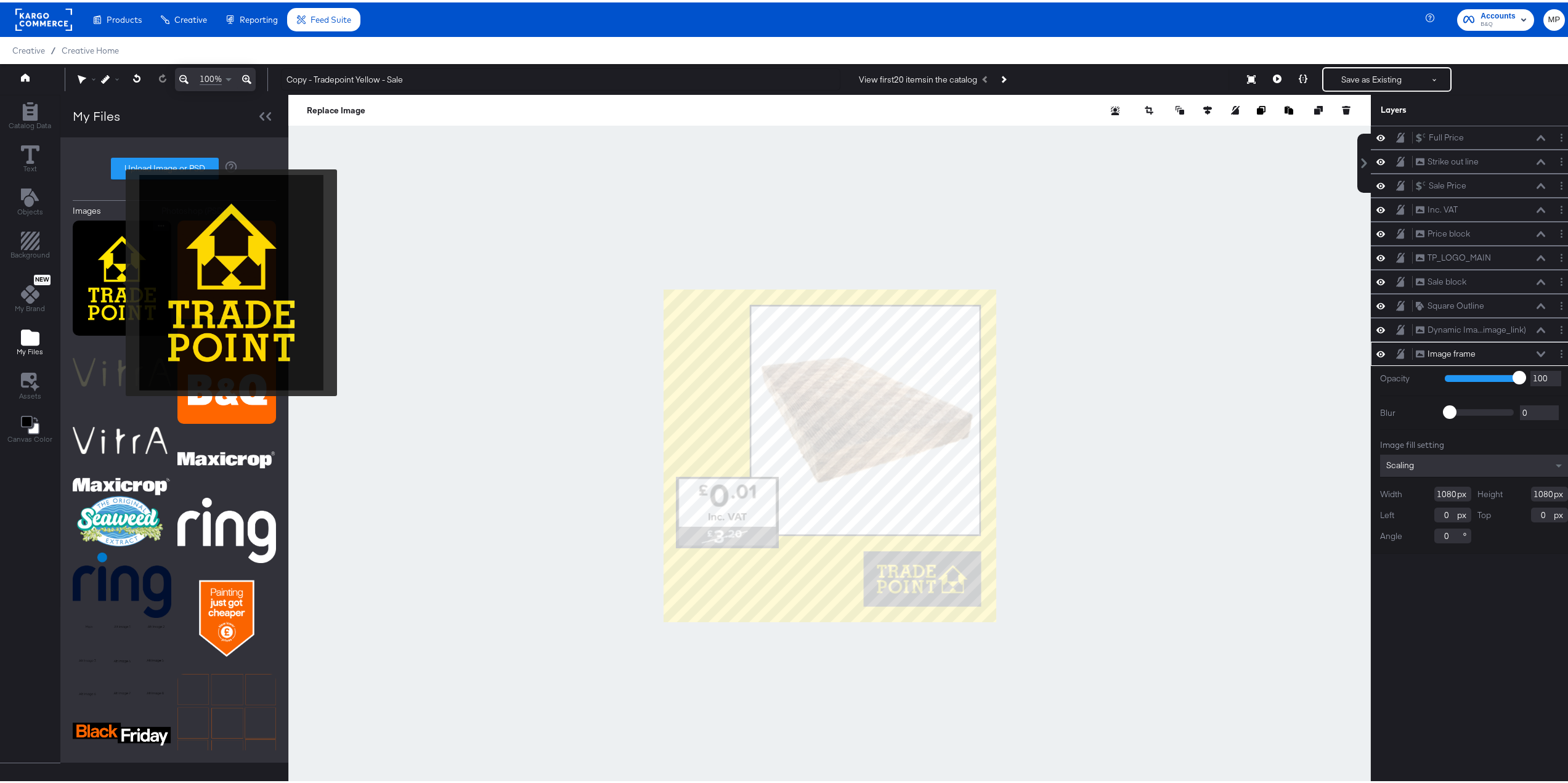
click at [103, 278] on img at bounding box center [122, 275] width 99 height 115
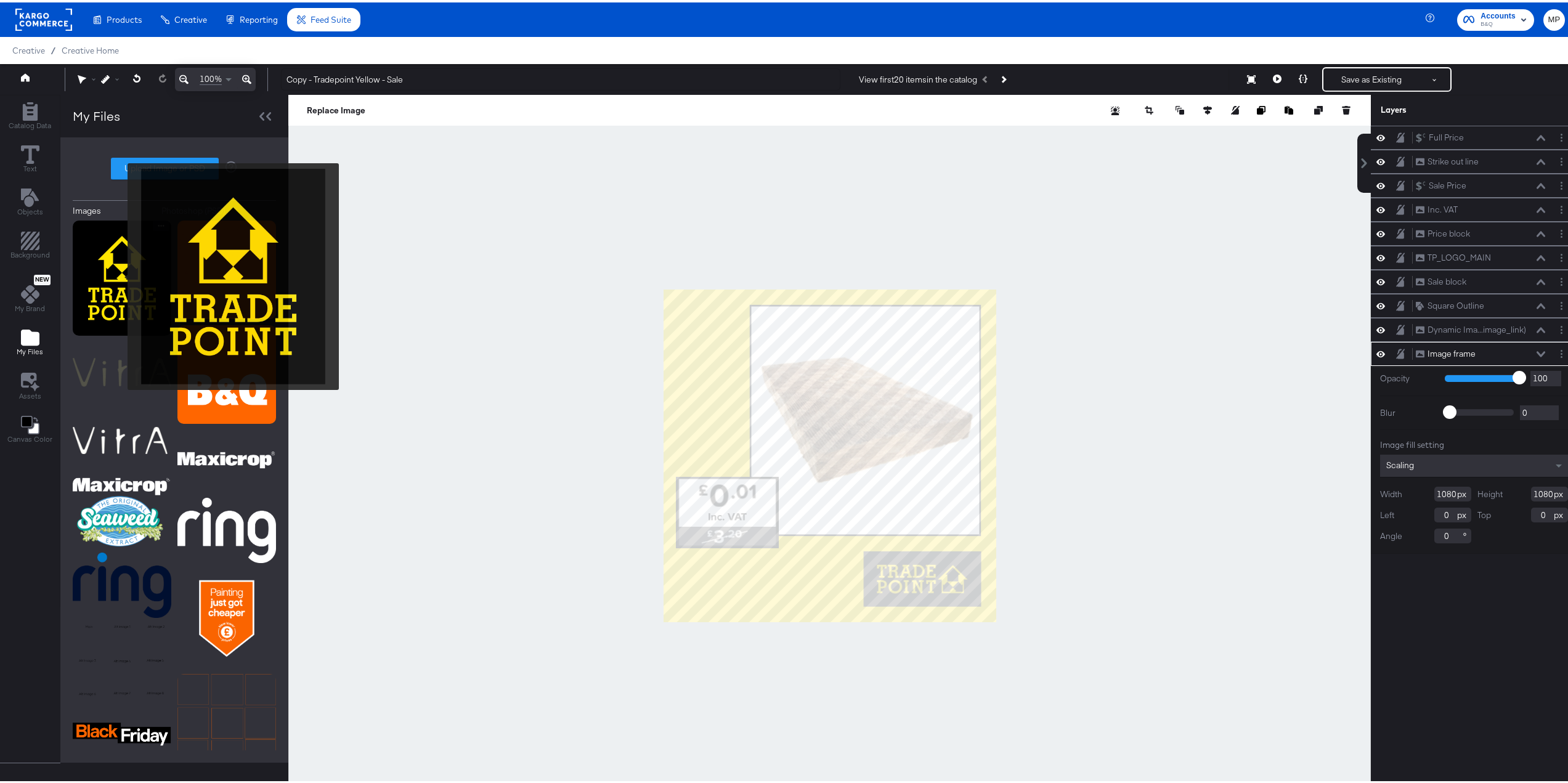
click at [116, 275] on img at bounding box center [122, 275] width 99 height 115
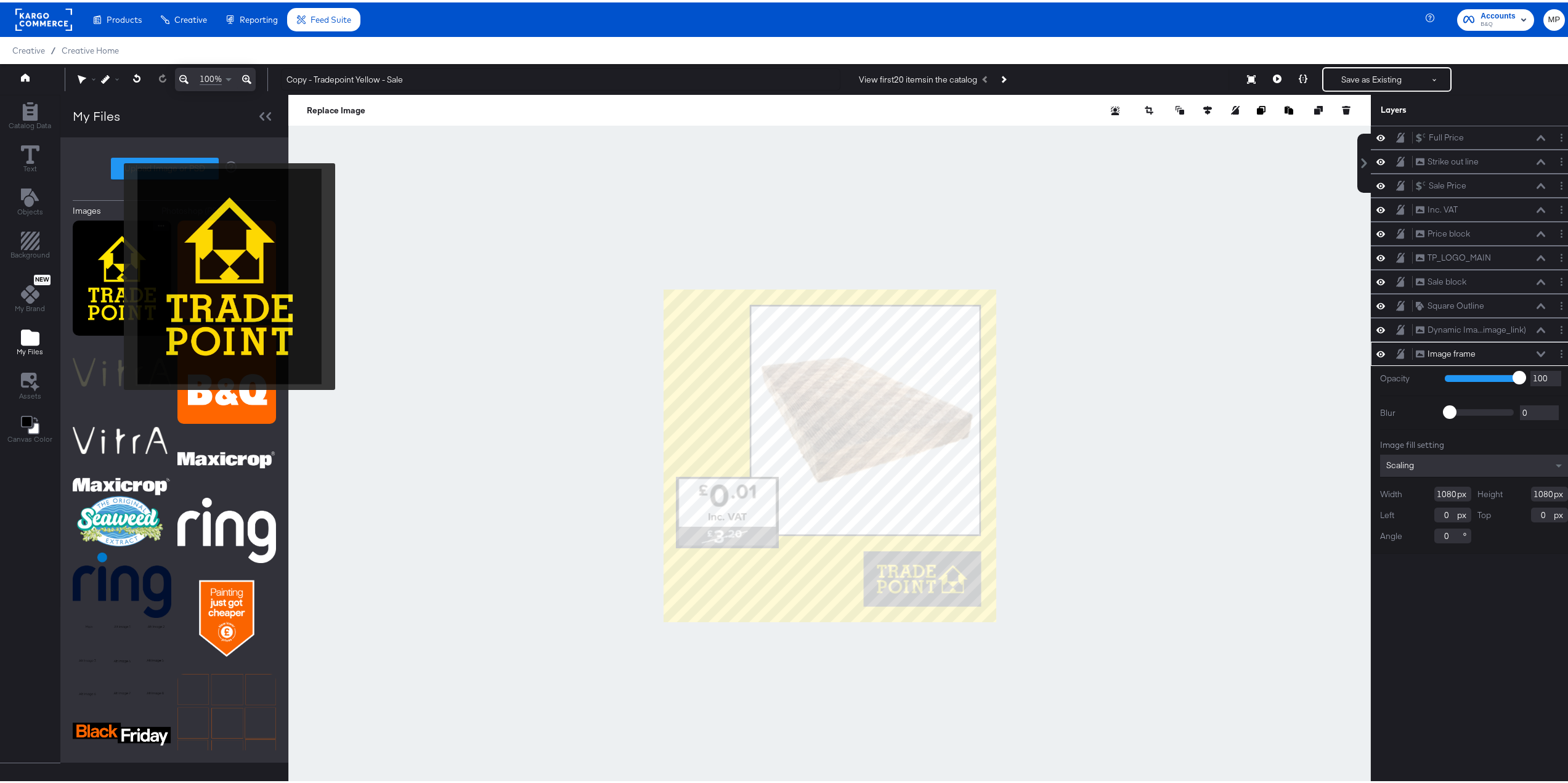
click at [116, 274] on img at bounding box center [122, 275] width 99 height 115
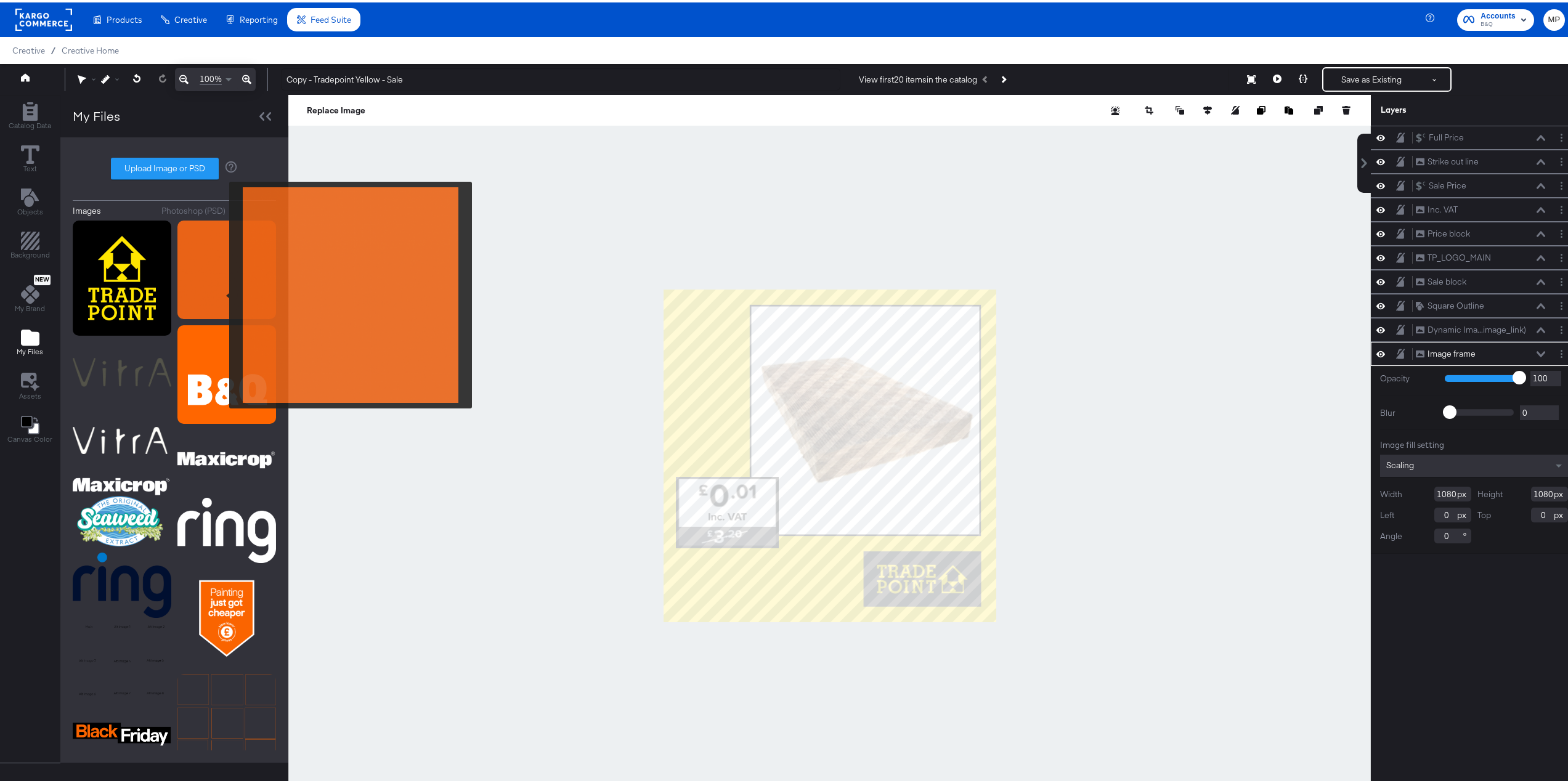
click at [105, 258] on img at bounding box center [122, 275] width 99 height 115
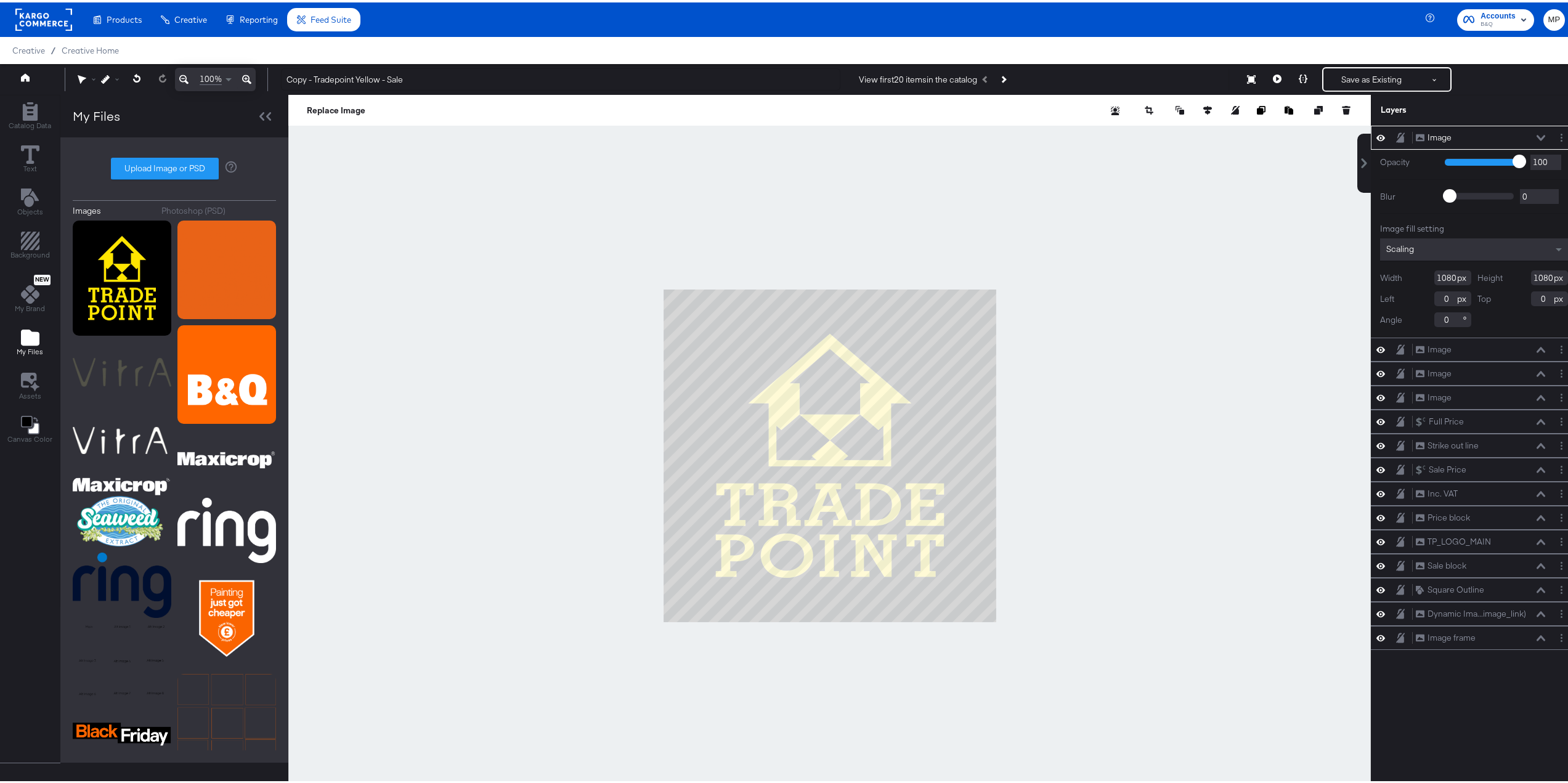
type input "714"
type input "711"
type input "366"
type input "369"
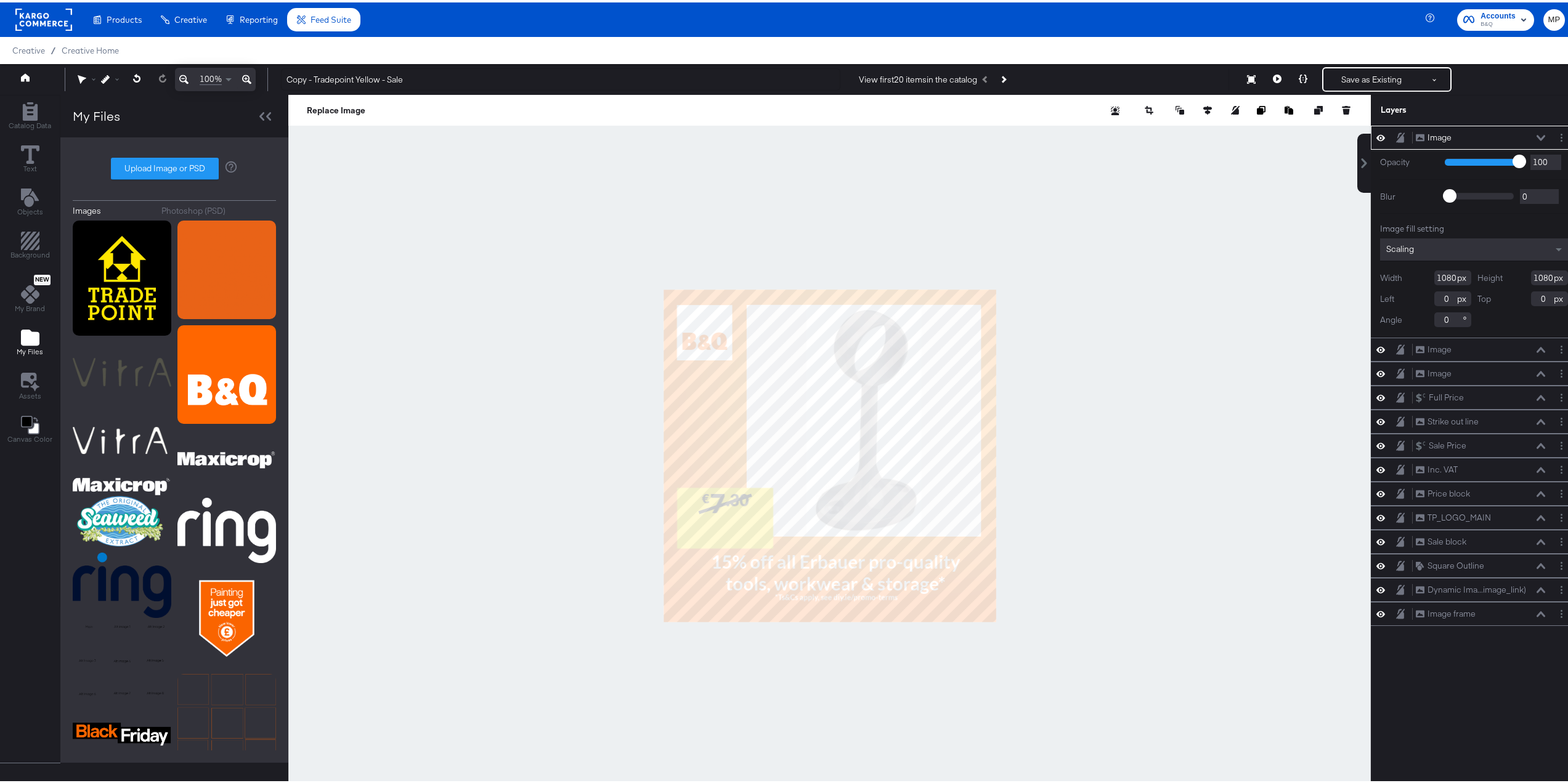
type input "714"
type input "706"
type input "366"
type input "374"
type input "687"
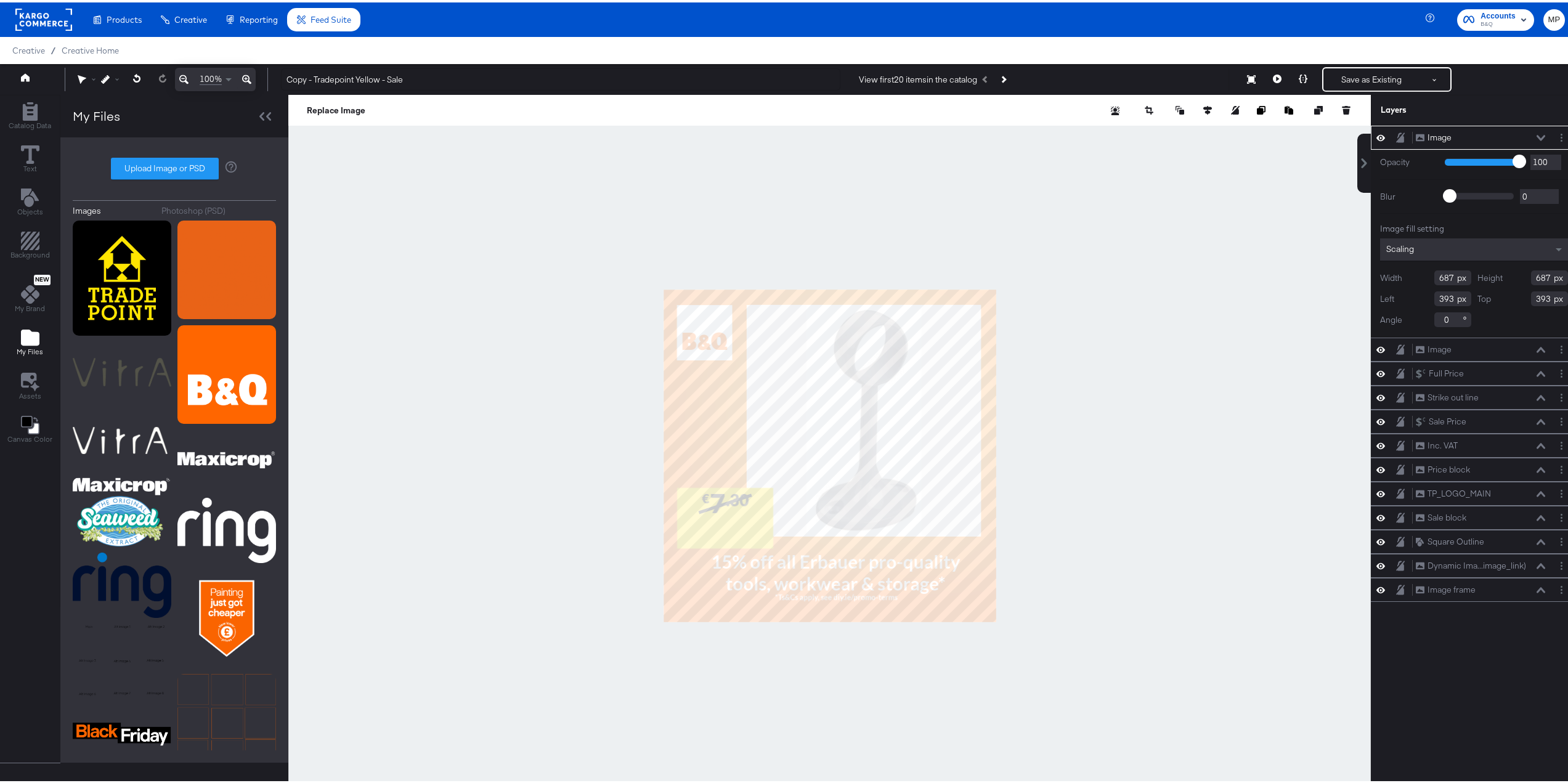
type input "687"
type input "393"
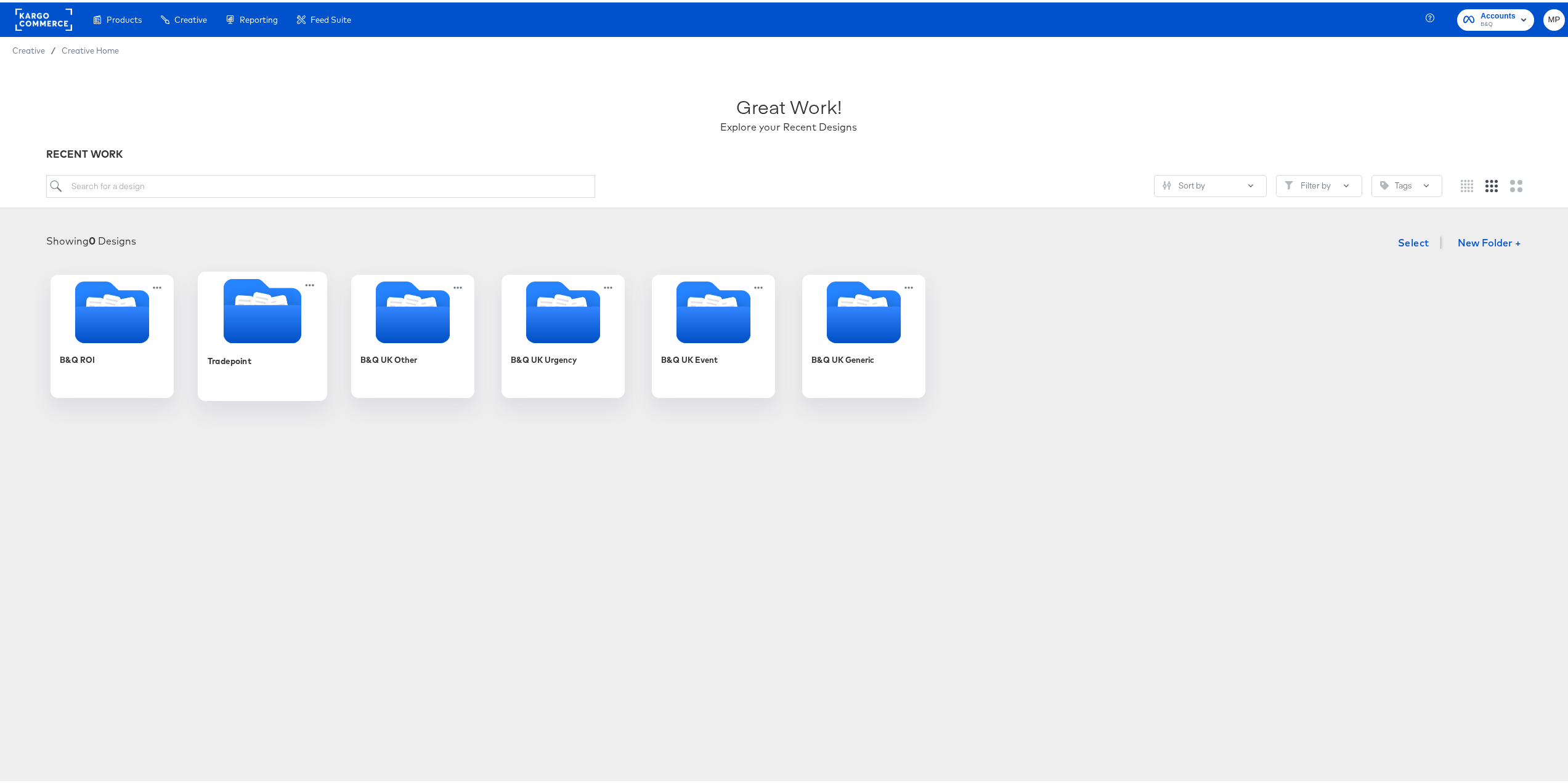
click at [274, 307] on icon "Folder" at bounding box center [262, 322] width 78 height 39
